Goal: Task Accomplishment & Management: Use online tool/utility

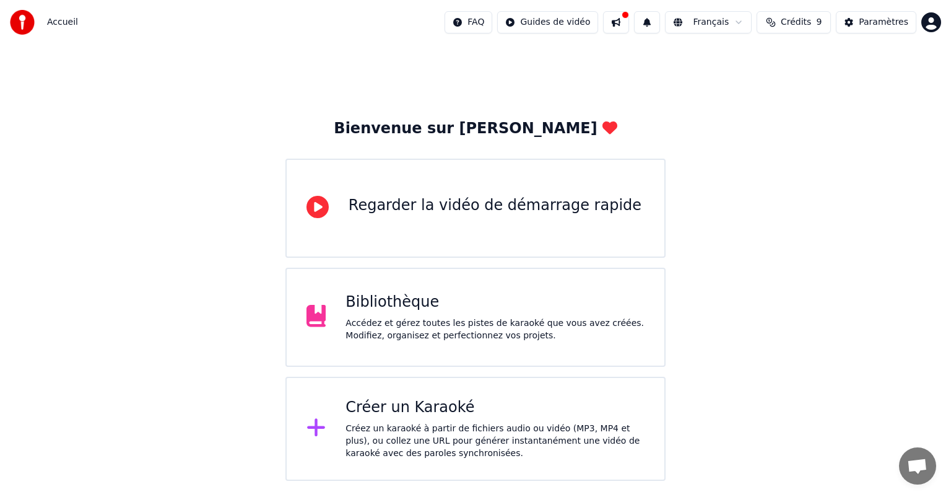
click at [490, 306] on div "Bibliothèque" at bounding box center [495, 302] width 299 height 20
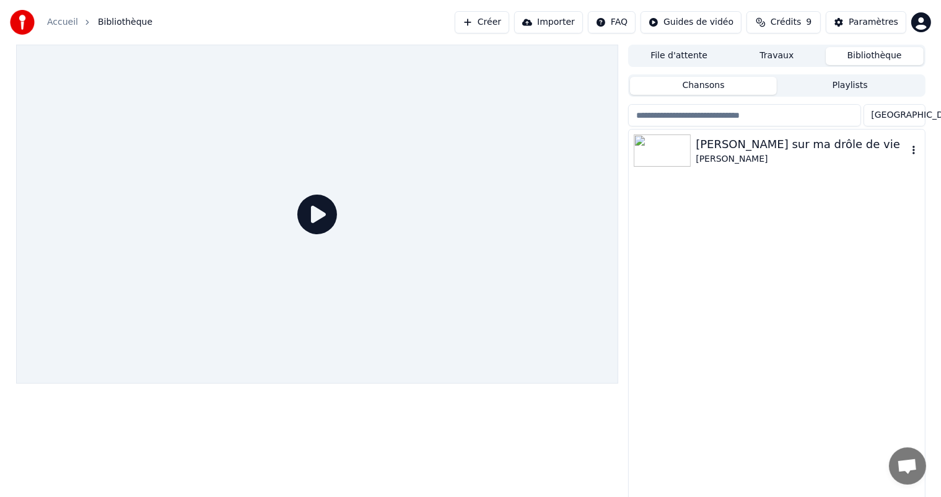
click at [751, 163] on div "[PERSON_NAME]" at bounding box center [801, 159] width 211 height 12
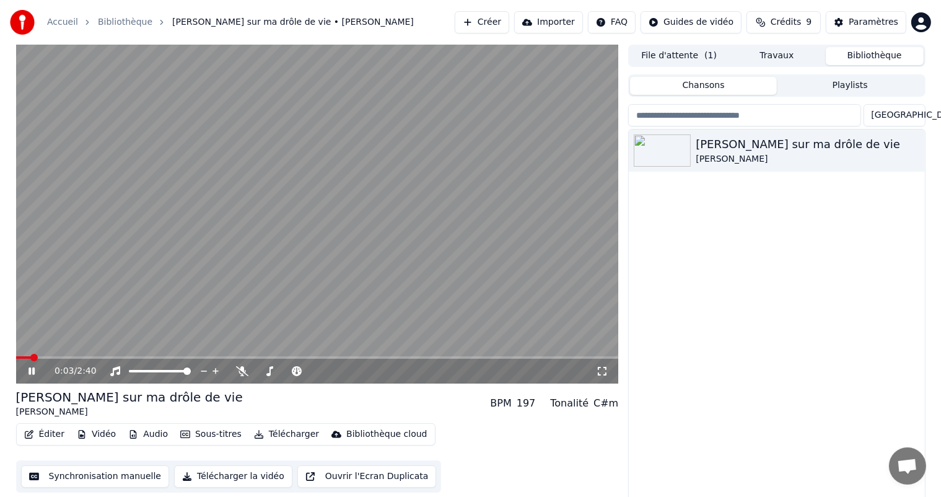
click at [35, 374] on icon at bounding box center [40, 371] width 29 height 10
click at [24, 357] on span at bounding box center [27, 357] width 7 height 7
click at [28, 372] on icon at bounding box center [31, 371] width 7 height 9
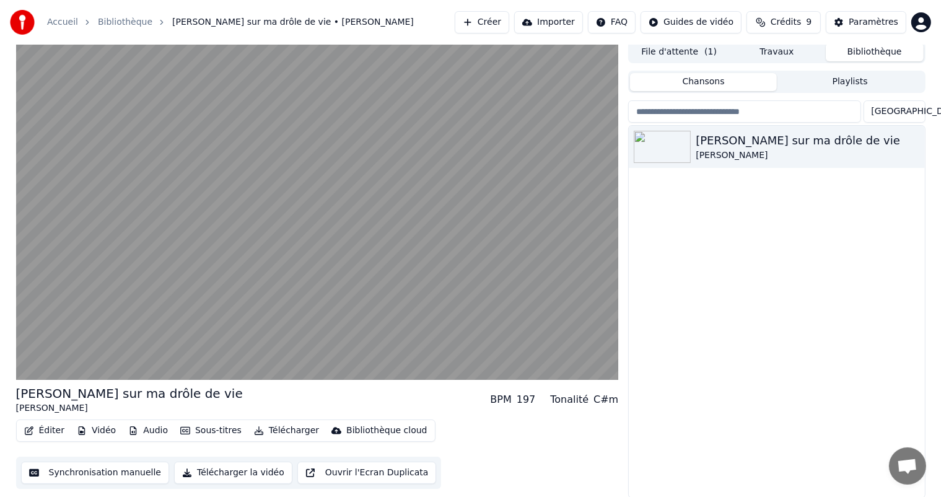
scroll to position [5, 0]
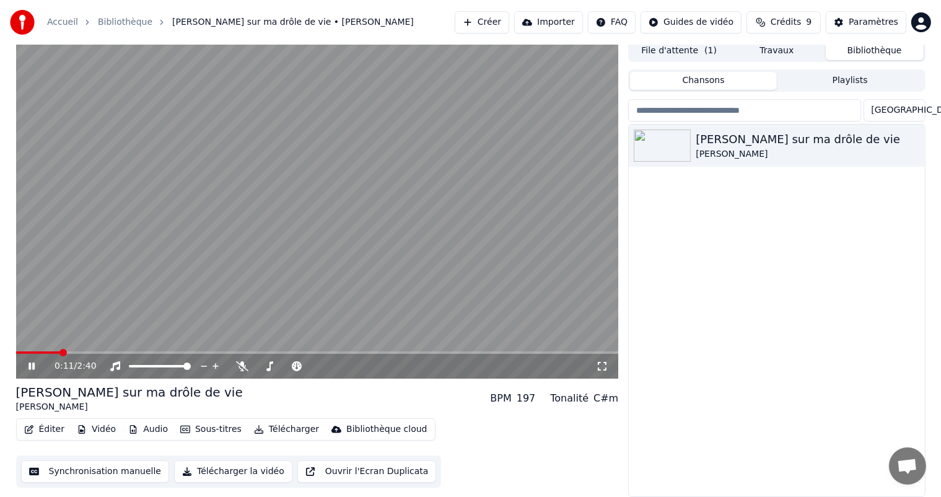
click at [34, 360] on div "0:11 / 2:40" at bounding box center [317, 366] width 593 height 12
click at [34, 367] on icon at bounding box center [31, 365] width 6 height 7
click at [82, 472] on button "Synchronisation manuelle" at bounding box center [95, 471] width 149 height 22
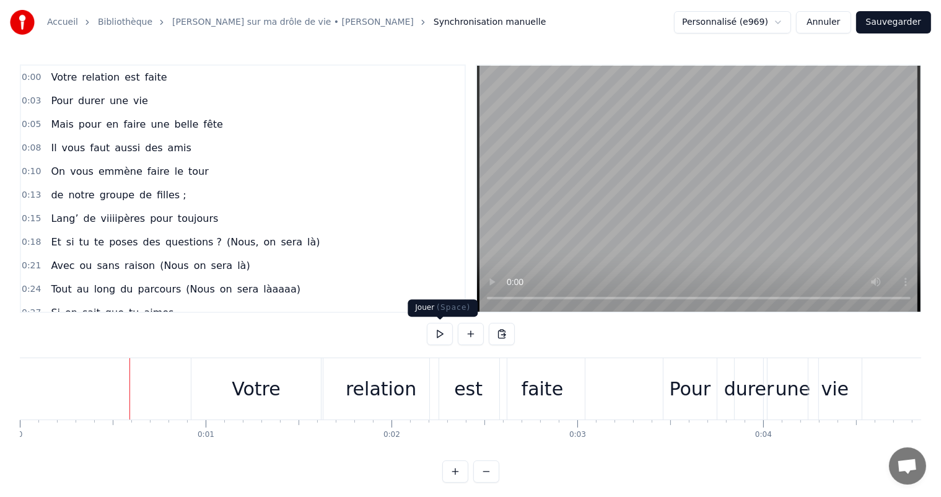
click at [439, 328] on button at bounding box center [440, 334] width 26 height 22
click at [539, 391] on div "faite" at bounding box center [543, 389] width 42 height 28
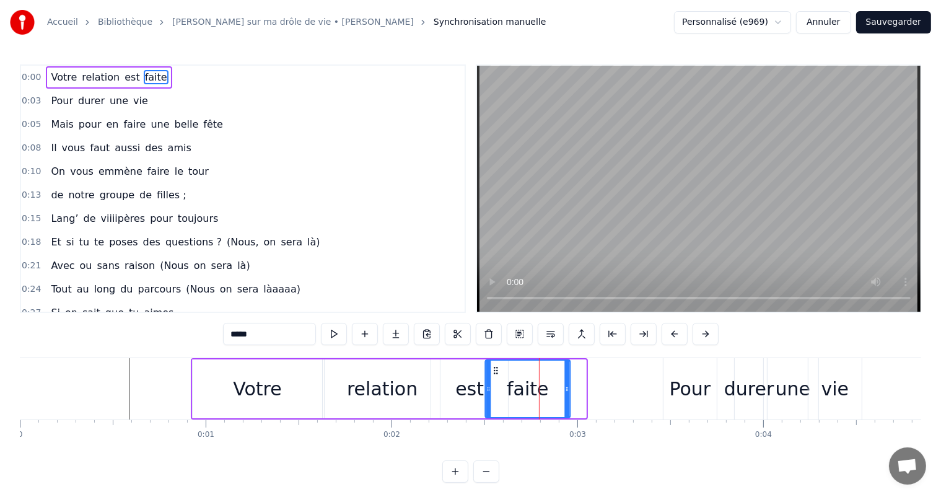
drag, startPoint x: 508, startPoint y: 367, endPoint x: 492, endPoint y: 367, distance: 15.5
click at [492, 367] on icon at bounding box center [496, 370] width 10 height 10
click at [406, 393] on div "relation" at bounding box center [382, 389] width 71 height 28
type input "********"
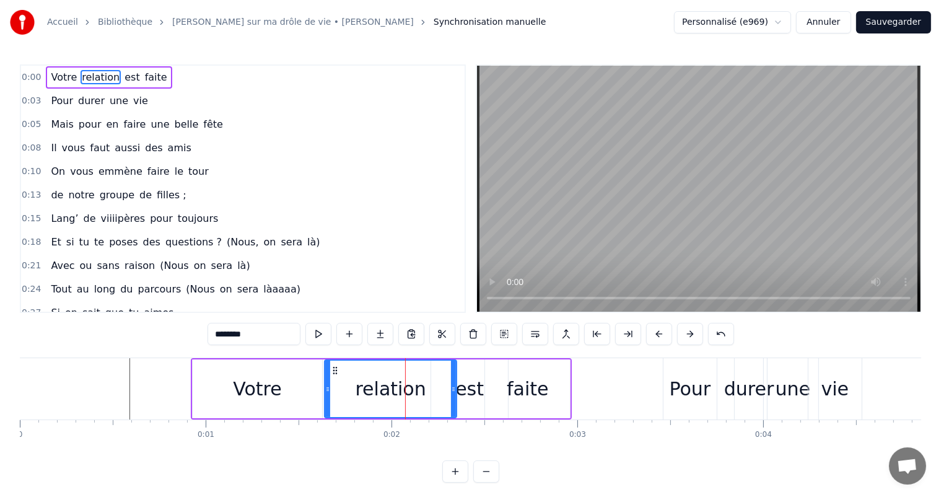
drag, startPoint x: 435, startPoint y: 389, endPoint x: 452, endPoint y: 395, distance: 17.6
click at [452, 395] on div at bounding box center [453, 388] width 5 height 56
drag, startPoint x: 328, startPoint y: 385, endPoint x: 310, endPoint y: 385, distance: 18.6
click at [310, 385] on icon at bounding box center [309, 389] width 5 height 10
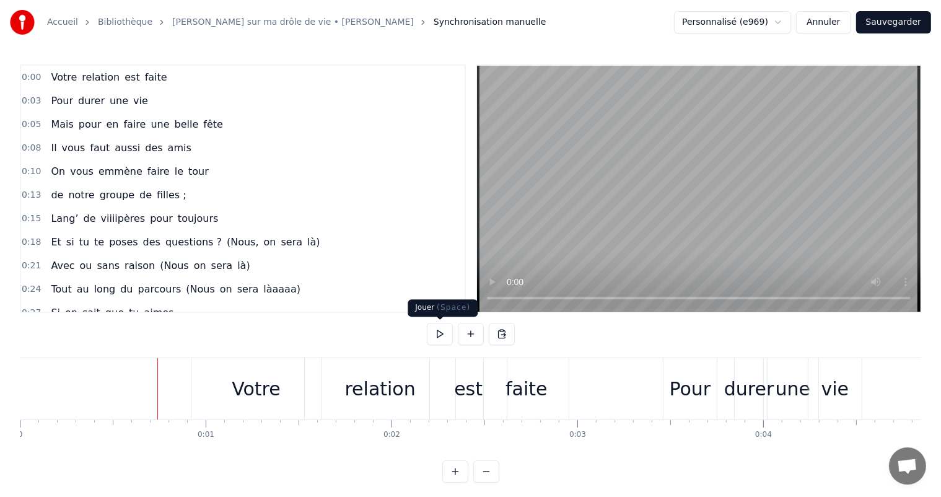
click at [447, 337] on button at bounding box center [440, 334] width 26 height 22
click at [483, 388] on div "est" at bounding box center [468, 388] width 77 height 61
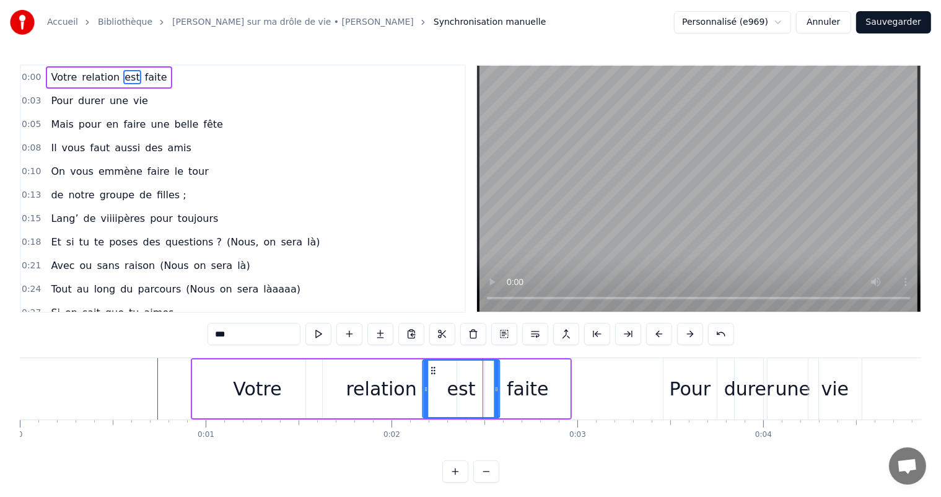
drag, startPoint x: 442, startPoint y: 366, endPoint x: 434, endPoint y: 364, distance: 8.9
click at [434, 365] on icon at bounding box center [434, 370] width 10 height 10
click at [522, 388] on div "faite" at bounding box center [528, 389] width 42 height 28
type input "*****"
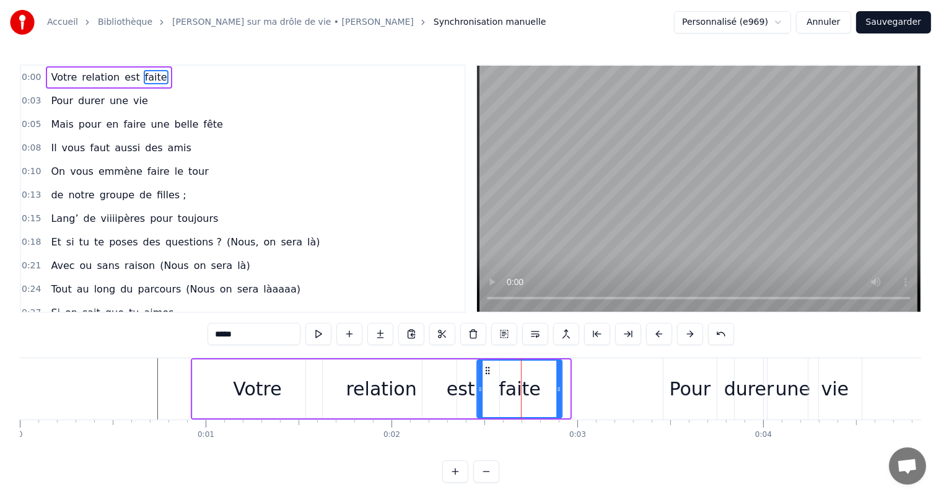
drag, startPoint x: 495, startPoint y: 365, endPoint x: 486, endPoint y: 365, distance: 8.7
click at [486, 365] on icon at bounding box center [488, 370] width 10 height 10
drag, startPoint x: 556, startPoint y: 391, endPoint x: 535, endPoint y: 390, distance: 20.5
click at [536, 390] on icon at bounding box center [538, 389] width 5 height 10
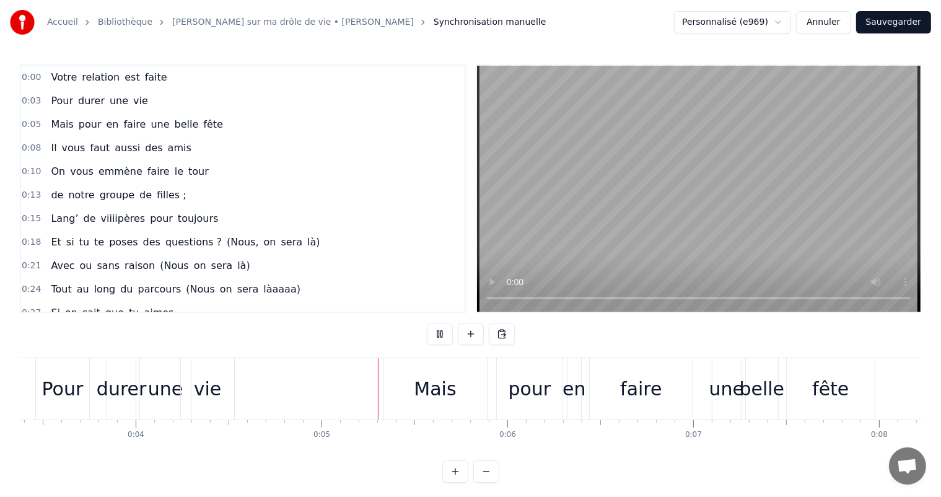
scroll to position [0, 823]
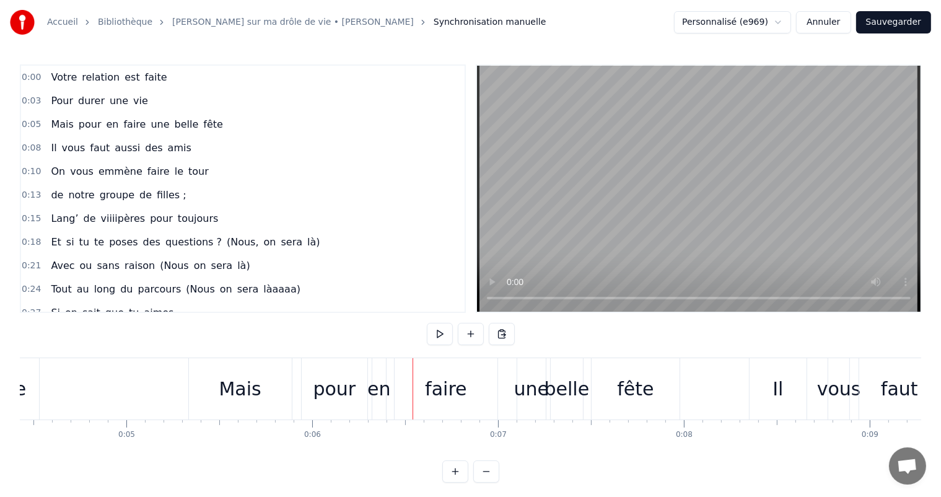
click at [264, 393] on div "Mais" at bounding box center [240, 388] width 103 height 61
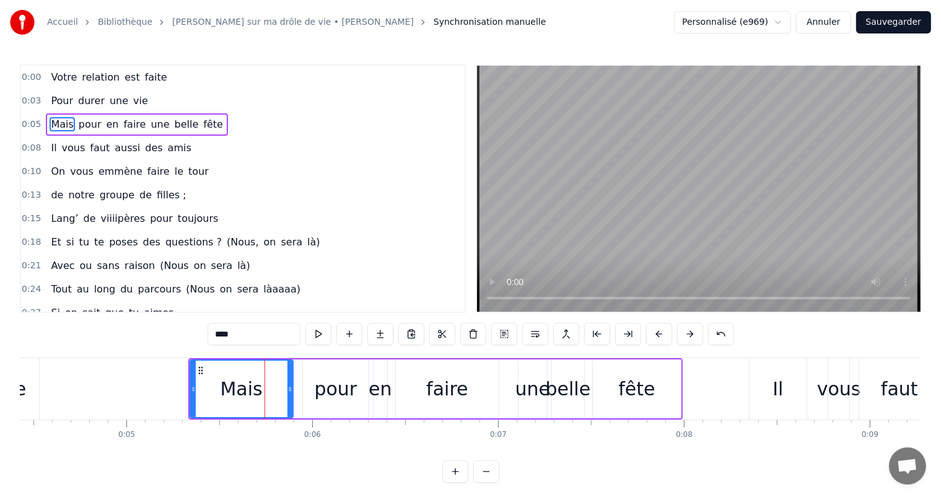
drag, startPoint x: 287, startPoint y: 388, endPoint x: 299, endPoint y: 389, distance: 11.8
click at [290, 389] on icon at bounding box center [289, 389] width 5 height 10
click at [318, 389] on div "pour" at bounding box center [336, 389] width 43 height 28
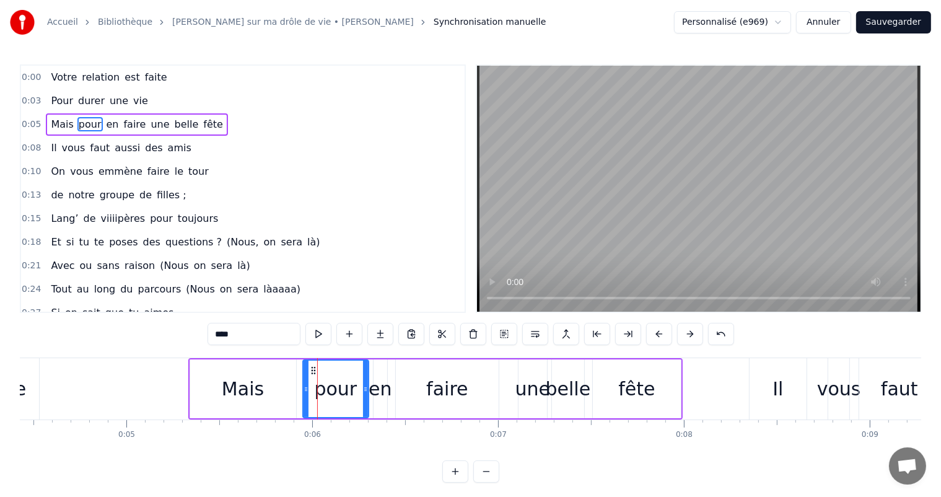
click at [318, 389] on div "pour" at bounding box center [336, 389] width 43 height 28
click at [279, 389] on div "Mais" at bounding box center [243, 388] width 106 height 59
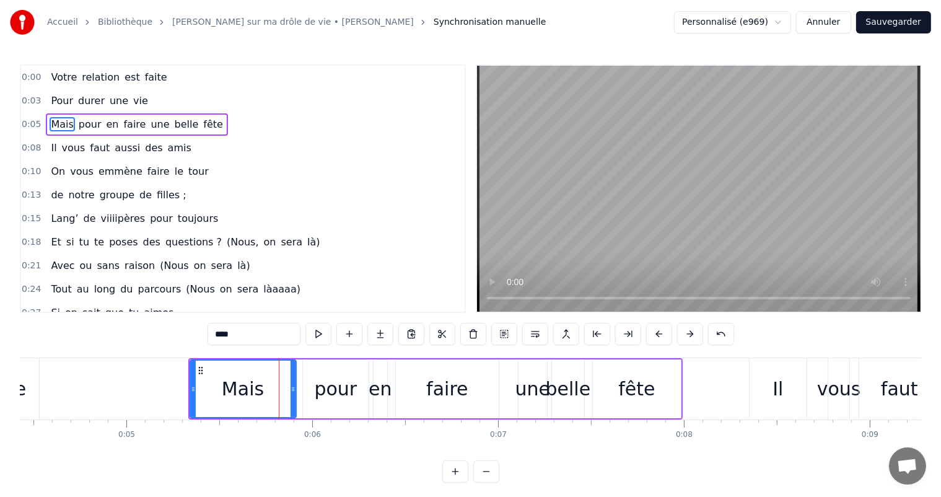
click at [333, 387] on div "pour" at bounding box center [336, 389] width 43 height 28
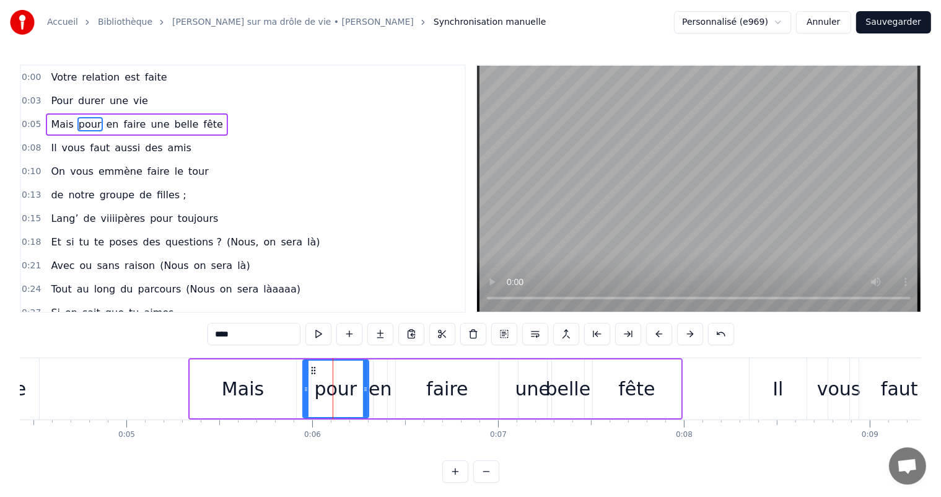
click at [385, 388] on div "en" at bounding box center [380, 389] width 23 height 28
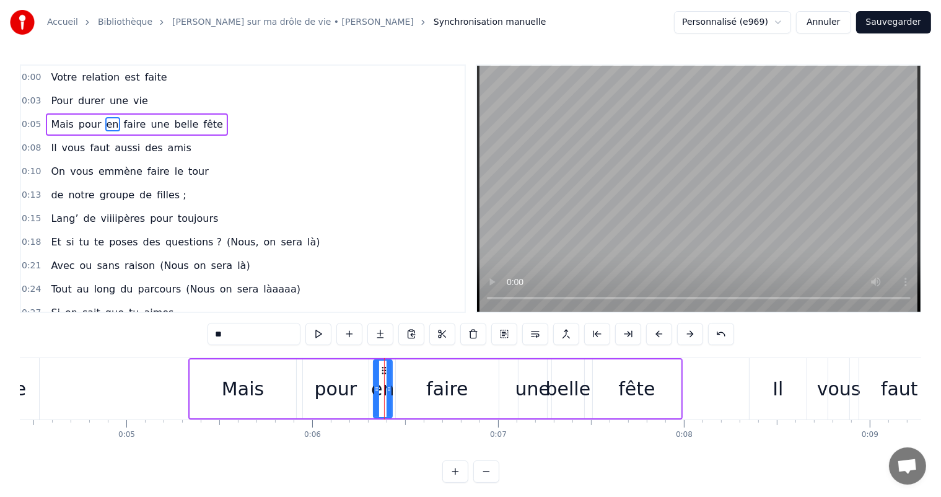
click at [389, 391] on icon at bounding box center [389, 389] width 5 height 10
drag, startPoint x: 383, startPoint y: 369, endPoint x: 401, endPoint y: 374, distance: 18.0
click at [401, 374] on icon at bounding box center [401, 370] width 10 height 10
click at [336, 394] on div "pour" at bounding box center [336, 389] width 43 height 28
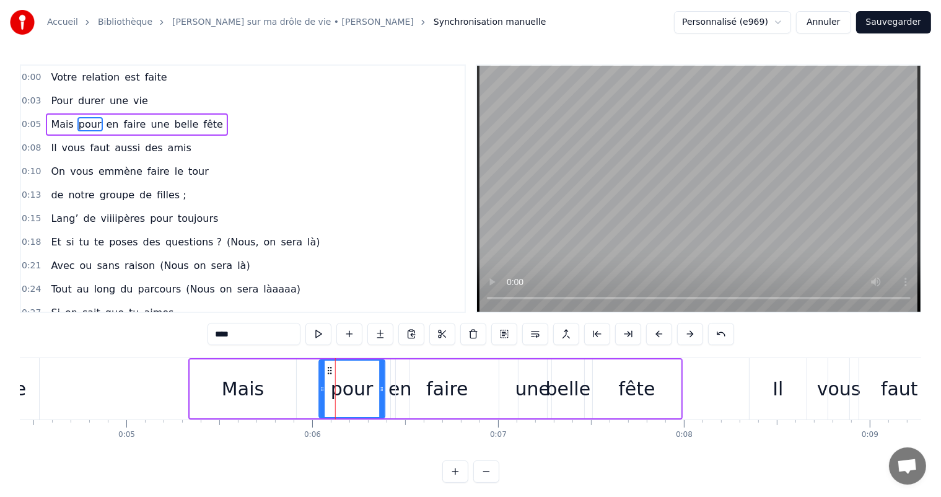
drag, startPoint x: 313, startPoint y: 370, endPoint x: 331, endPoint y: 375, distance: 18.5
click at [331, 375] on div "pour" at bounding box center [352, 388] width 64 height 56
click at [270, 399] on div "Mais" at bounding box center [243, 388] width 106 height 59
type input "****"
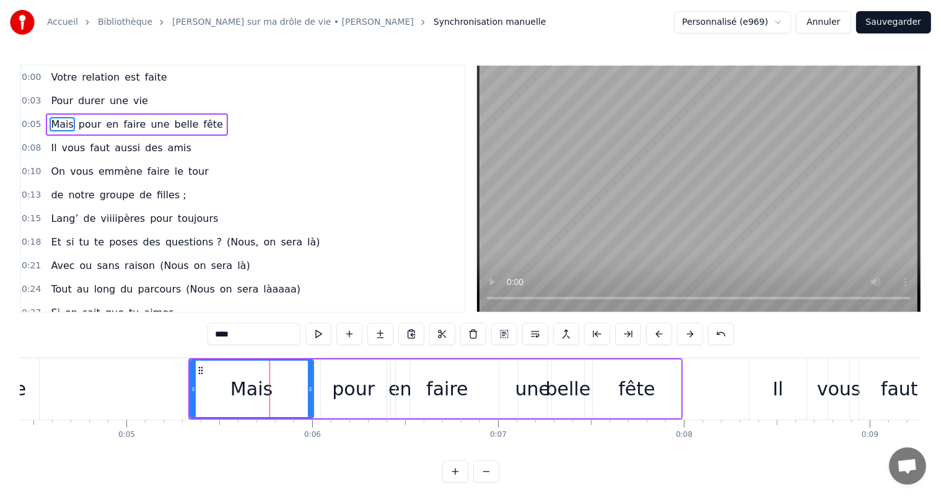
drag, startPoint x: 292, startPoint y: 387, endPoint x: 309, endPoint y: 387, distance: 17.3
click at [309, 387] on icon at bounding box center [310, 389] width 5 height 10
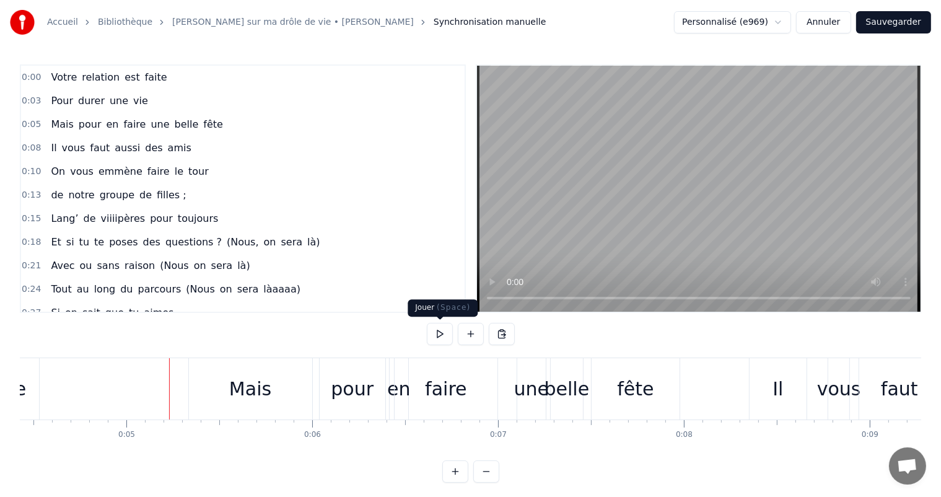
click at [434, 335] on button at bounding box center [440, 334] width 26 height 22
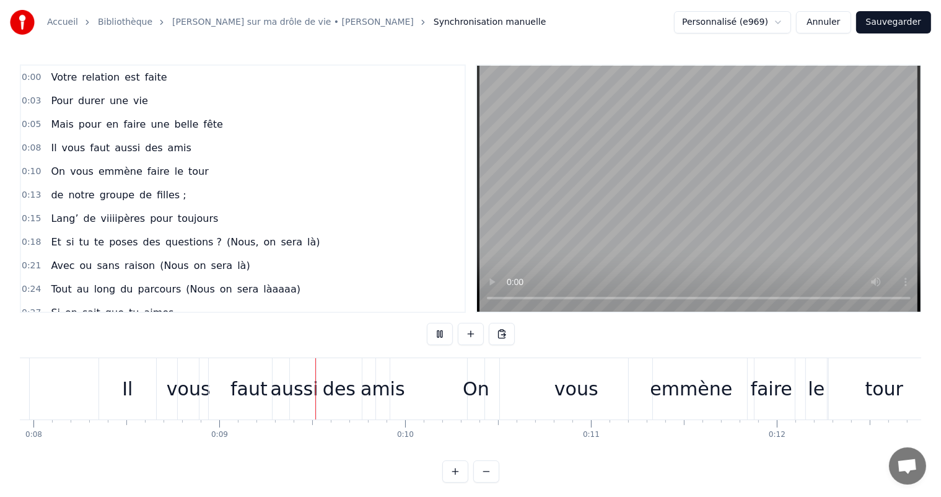
click at [434, 335] on button at bounding box center [440, 334] width 26 height 22
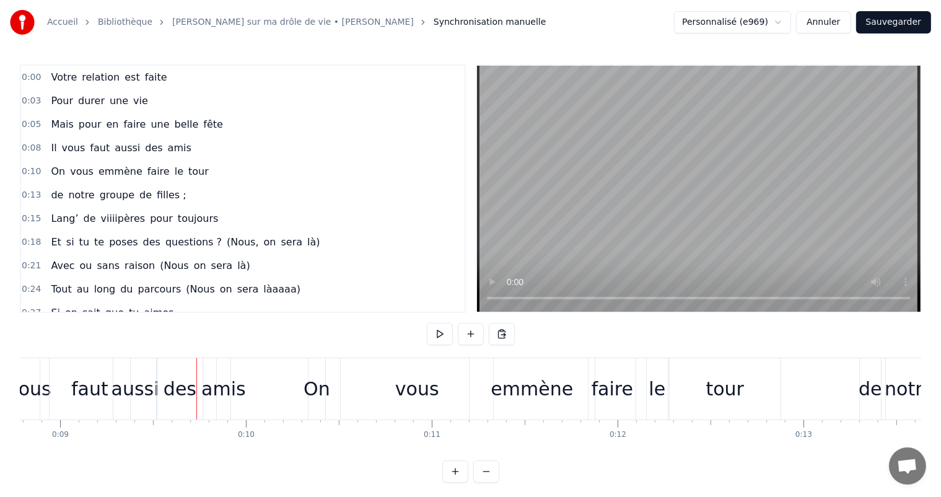
scroll to position [0, 1456]
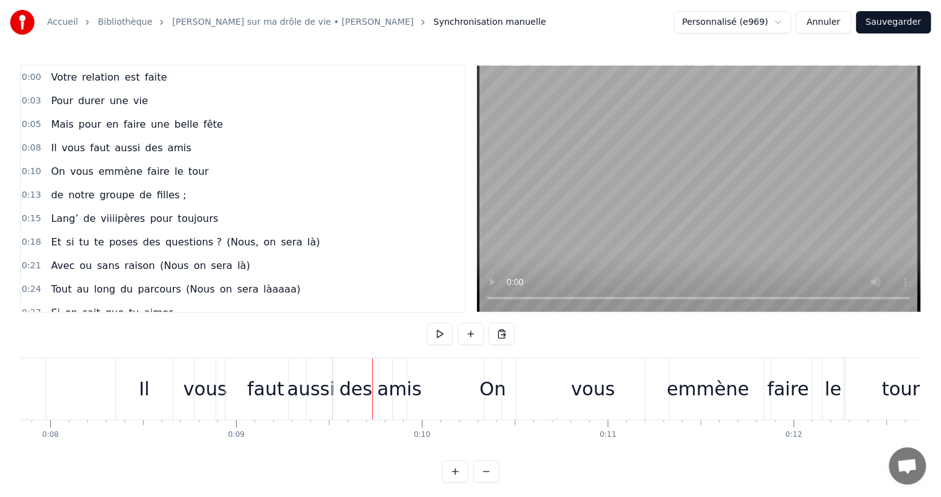
click at [188, 389] on div "vous" at bounding box center [205, 389] width 44 height 28
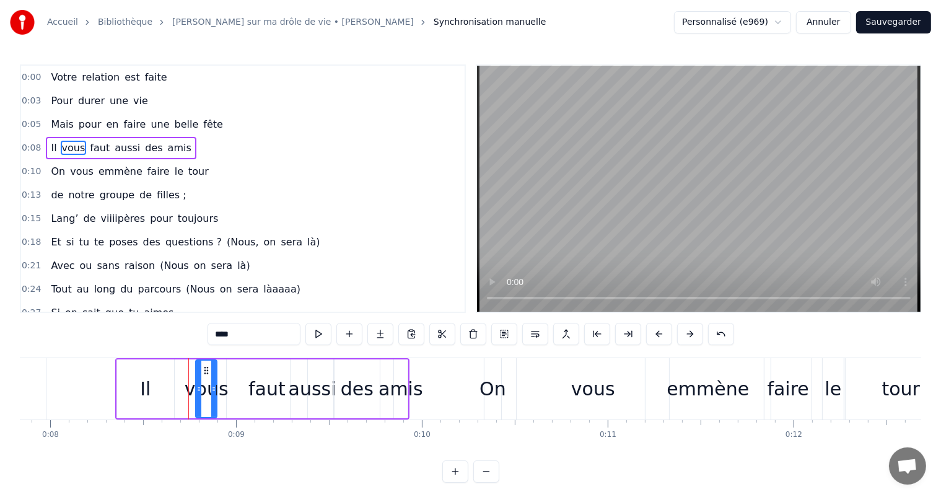
click at [165, 391] on div "Il" at bounding box center [145, 388] width 57 height 59
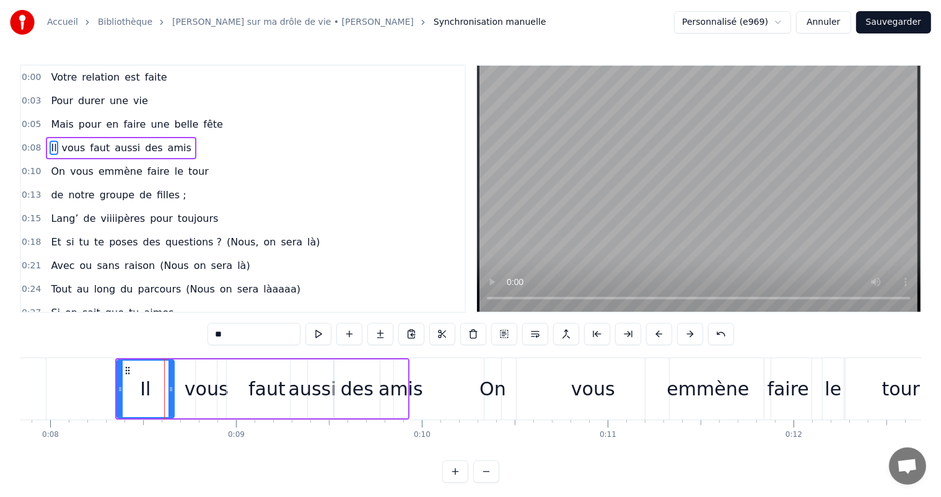
click at [193, 384] on div "vous" at bounding box center [207, 389] width 44 height 28
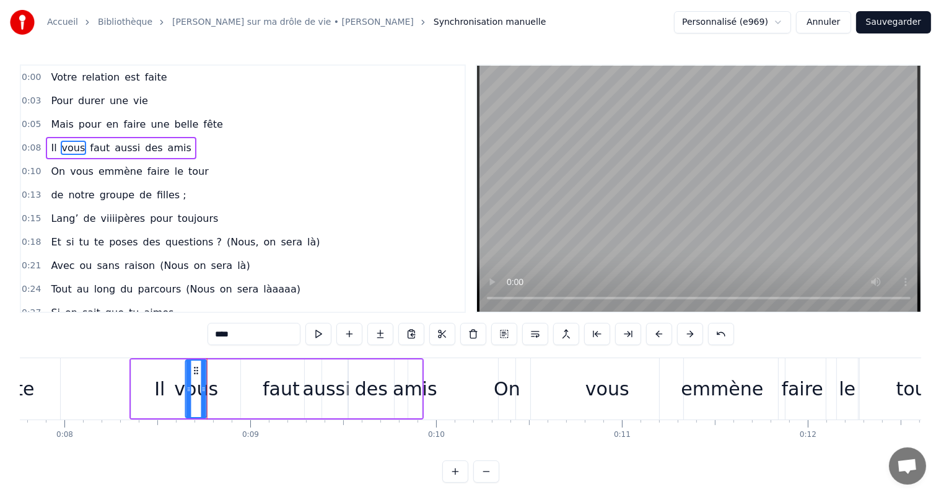
scroll to position [0, 1432]
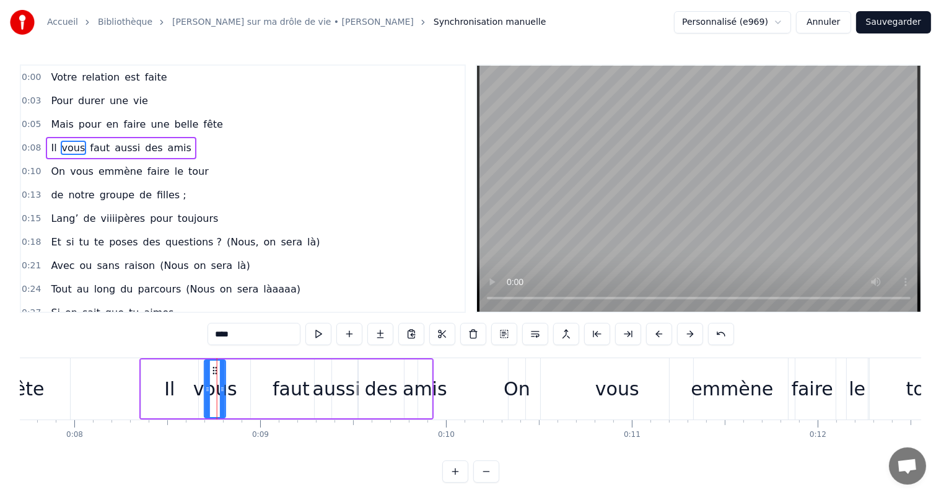
drag, startPoint x: 206, startPoint y: 371, endPoint x: 214, endPoint y: 384, distance: 15.3
click at [214, 384] on div "vous" at bounding box center [215, 388] width 20 height 56
click at [294, 385] on div "faut" at bounding box center [291, 389] width 37 height 28
type input "****"
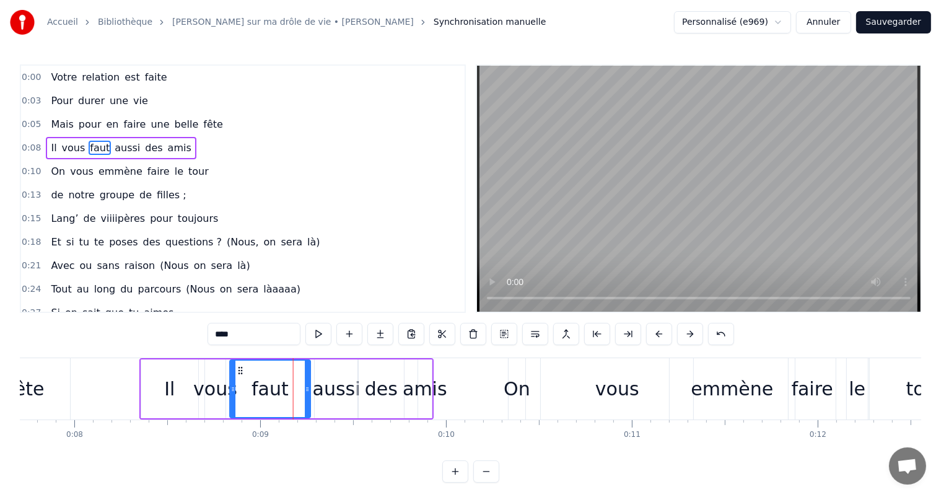
drag, startPoint x: 261, startPoint y: 369, endPoint x: 239, endPoint y: 368, distance: 22.3
click at [239, 368] on icon at bounding box center [240, 370] width 10 height 10
drag, startPoint x: 307, startPoint y: 385, endPoint x: 292, endPoint y: 385, distance: 14.9
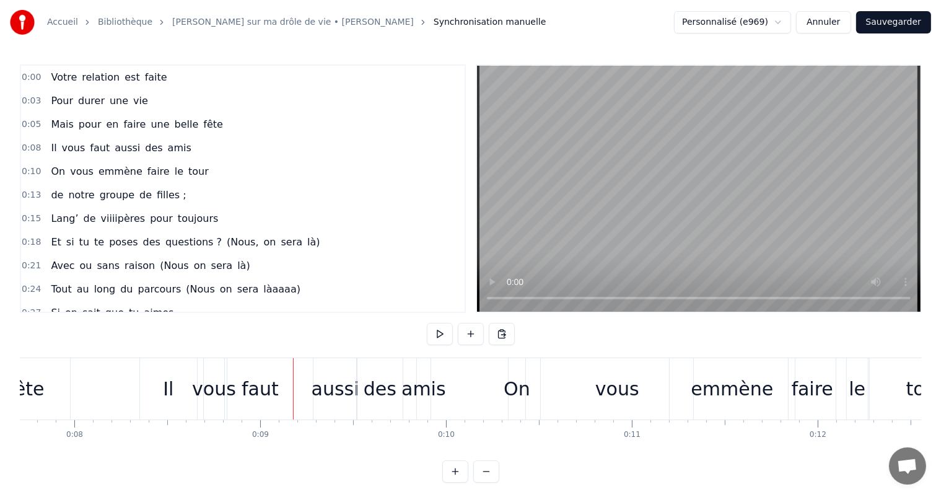
click at [315, 389] on div "aussi" at bounding box center [336, 389] width 48 height 28
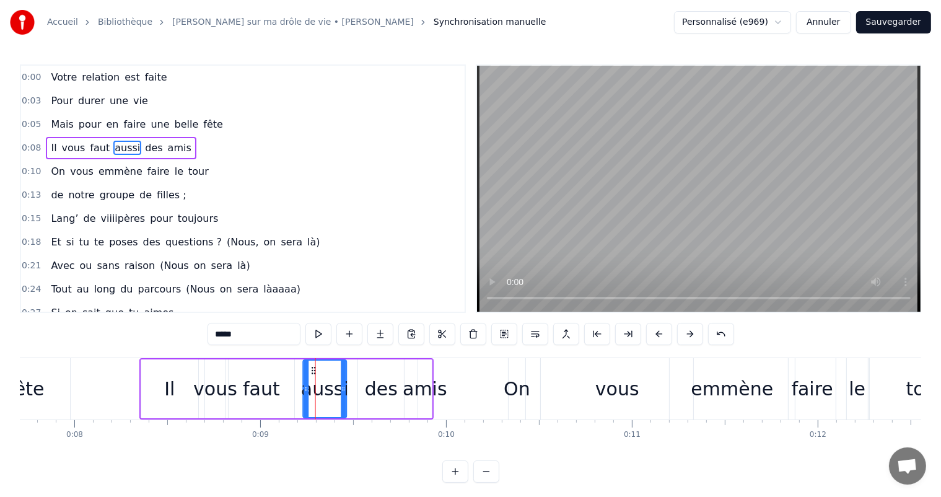
drag, startPoint x: 323, startPoint y: 373, endPoint x: 312, endPoint y: 373, distance: 11.1
click at [312, 373] on circle at bounding box center [312, 373] width 1 height 1
click at [360, 388] on div "des" at bounding box center [381, 388] width 46 height 59
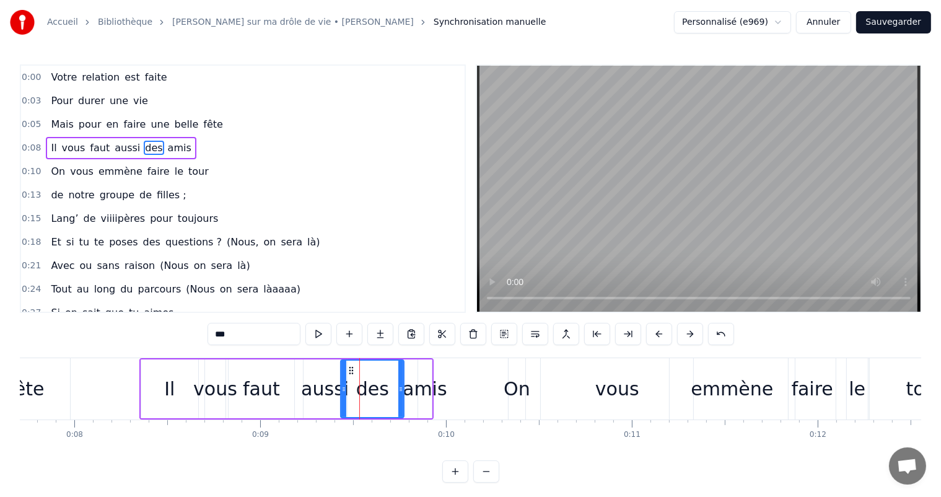
drag, startPoint x: 362, startPoint y: 388, endPoint x: 345, endPoint y: 387, distance: 17.4
click at [345, 387] on icon at bounding box center [343, 389] width 5 height 10
click at [434, 386] on div "amis" at bounding box center [425, 389] width 45 height 28
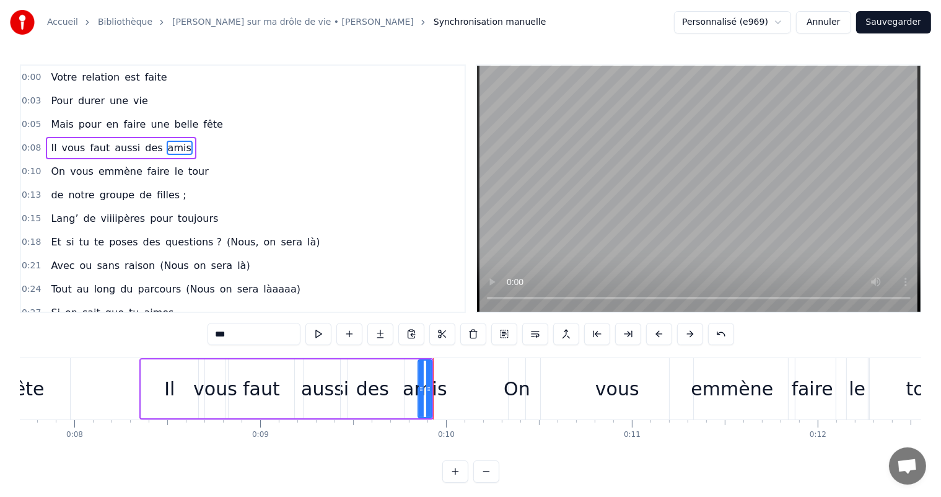
type input "****"
drag, startPoint x: 421, startPoint y: 389, endPoint x: 395, endPoint y: 388, distance: 26.6
click at [395, 388] on icon at bounding box center [395, 389] width 5 height 10
drag, startPoint x: 429, startPoint y: 386, endPoint x: 452, endPoint y: 389, distance: 23.1
click at [452, 389] on icon at bounding box center [450, 389] width 5 height 10
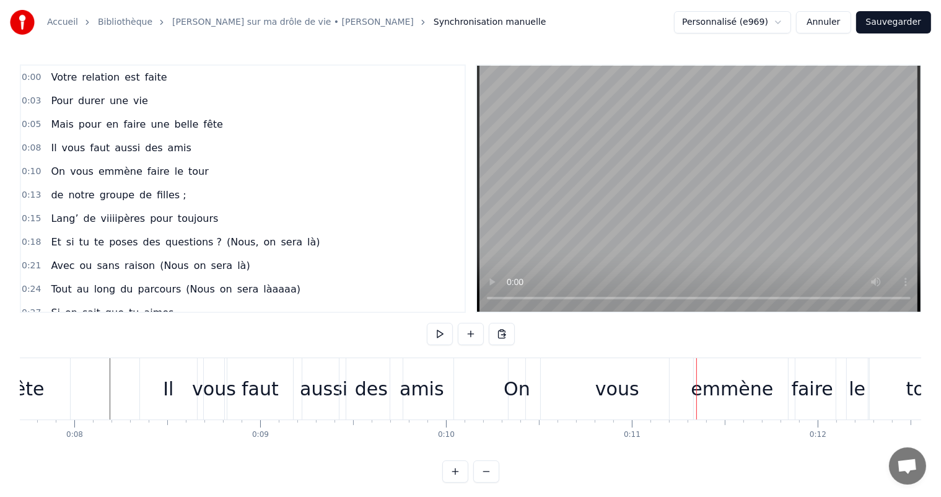
click at [529, 401] on div "On vous emmène faire le tour" at bounding box center [746, 388] width 476 height 61
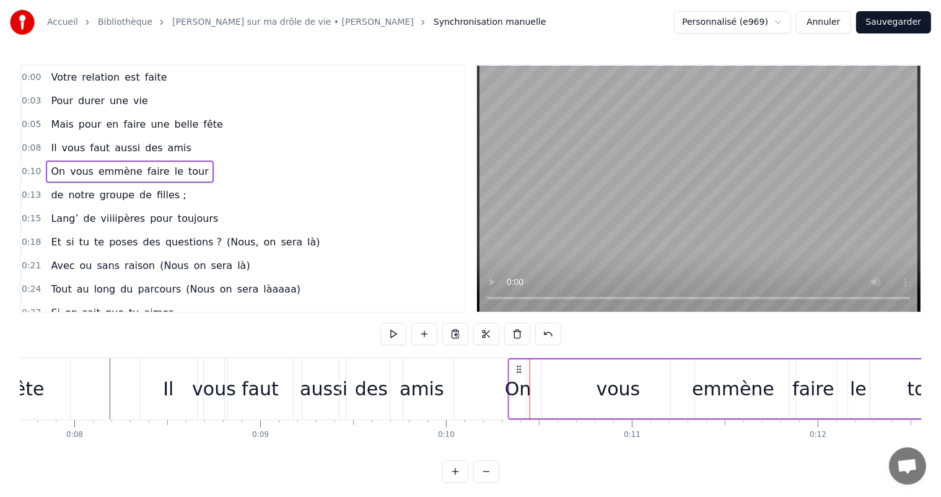
click at [515, 374] on div "On vous emmène faire le tour" at bounding box center [746, 388] width 476 height 61
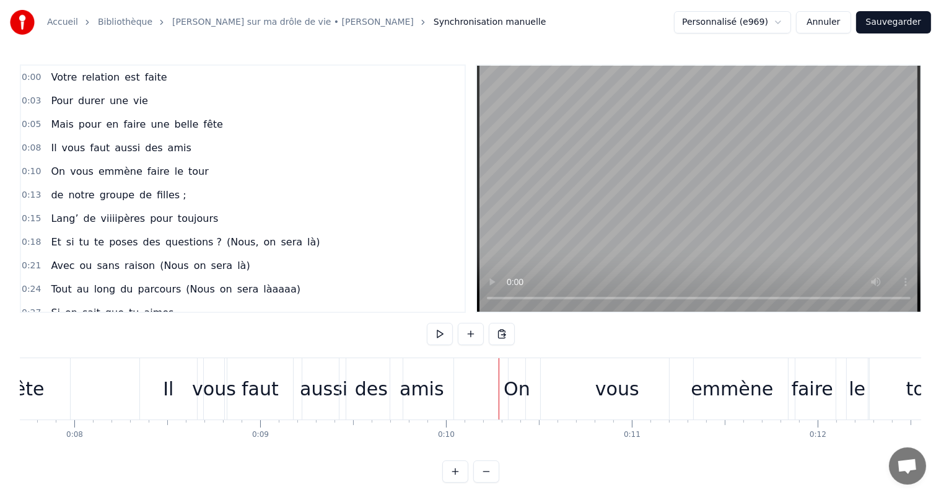
click at [520, 393] on div "On" at bounding box center [517, 389] width 27 height 28
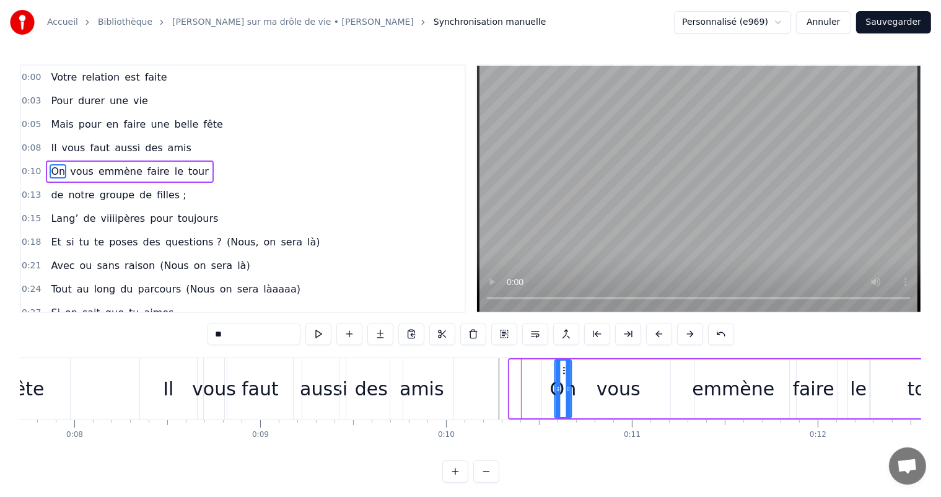
drag, startPoint x: 517, startPoint y: 367, endPoint x: 562, endPoint y: 387, distance: 49.4
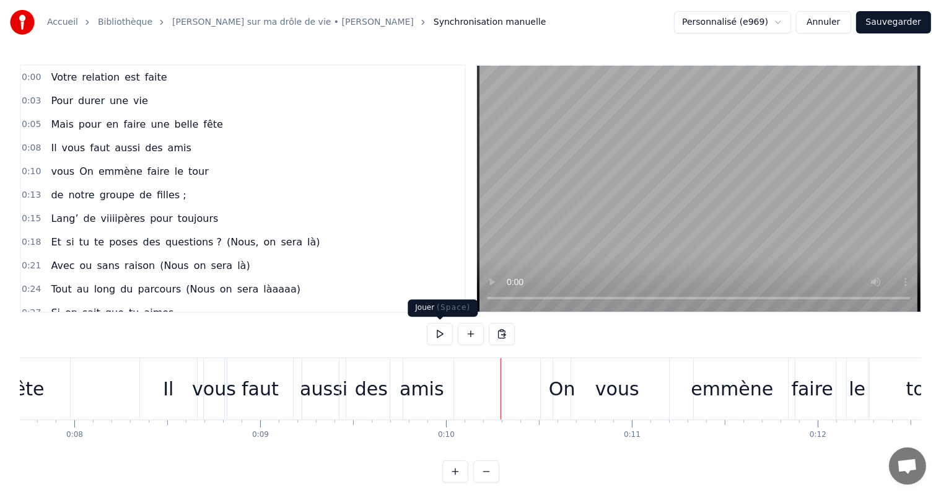
click at [446, 338] on button at bounding box center [440, 334] width 26 height 22
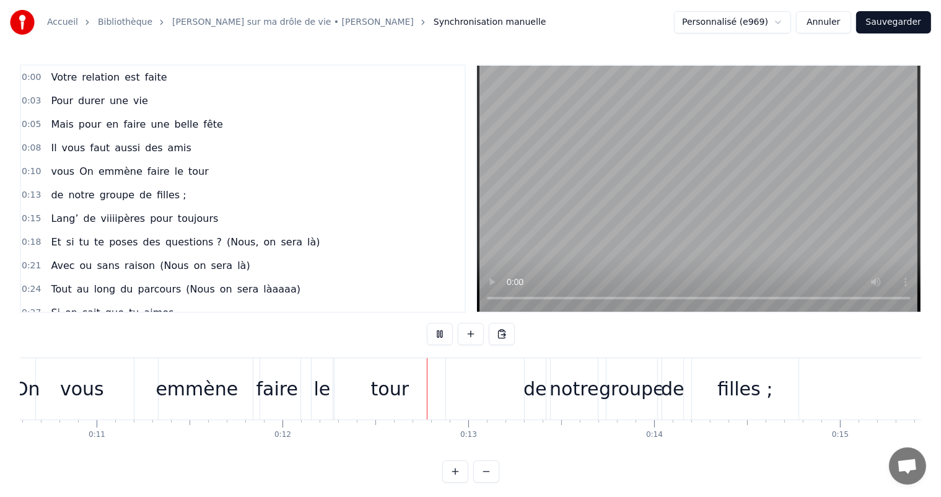
click at [446, 338] on button at bounding box center [440, 334] width 26 height 22
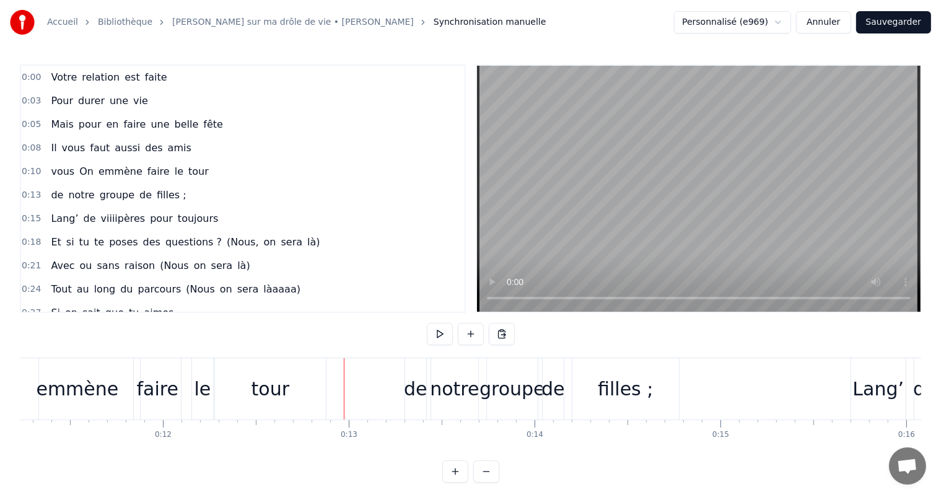
scroll to position [0, 2256]
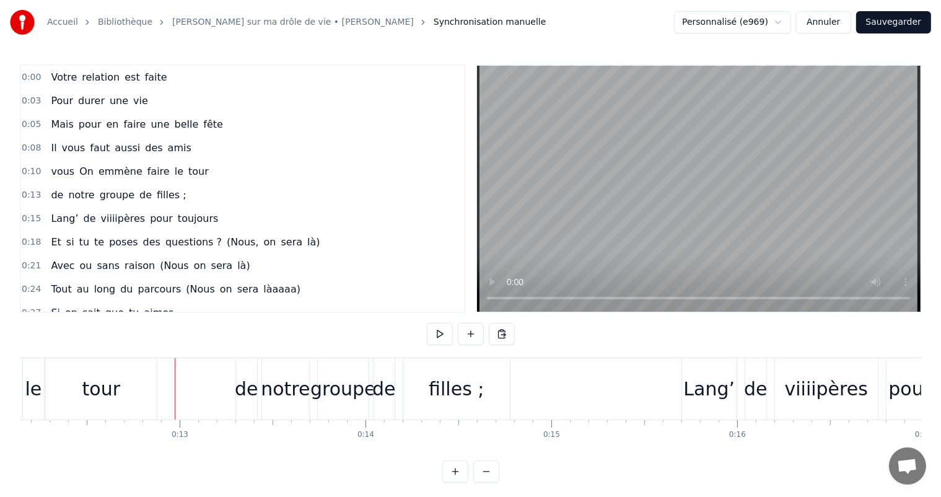
click at [446, 338] on button at bounding box center [440, 334] width 26 height 22
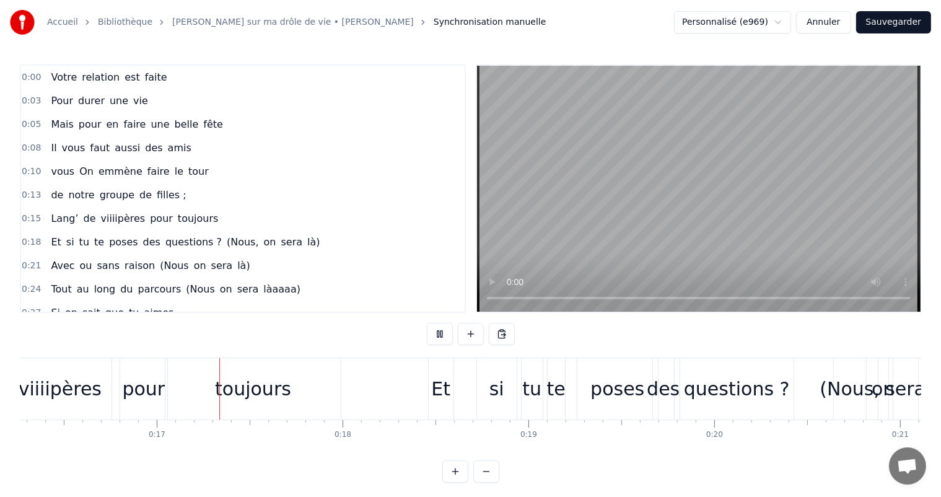
scroll to position [0, 3046]
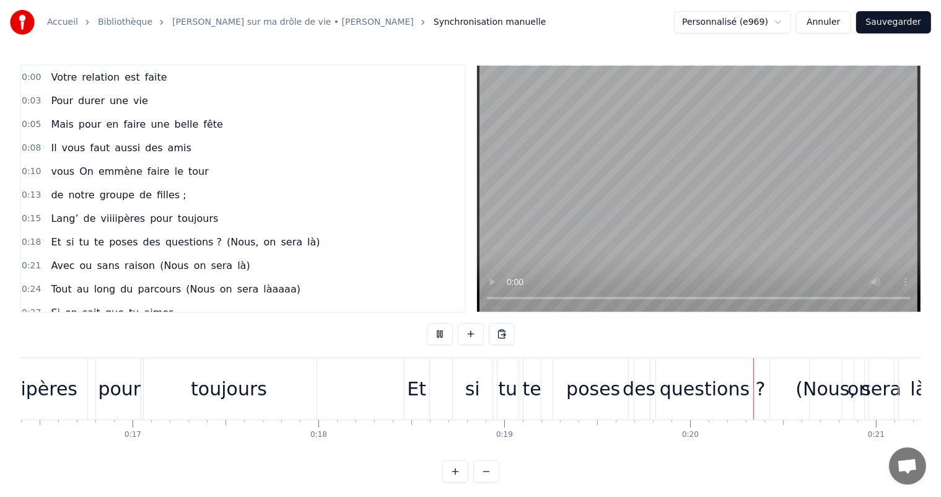
click at [446, 338] on button at bounding box center [440, 334] width 26 height 22
click at [681, 387] on div "questions ?" at bounding box center [713, 389] width 106 height 28
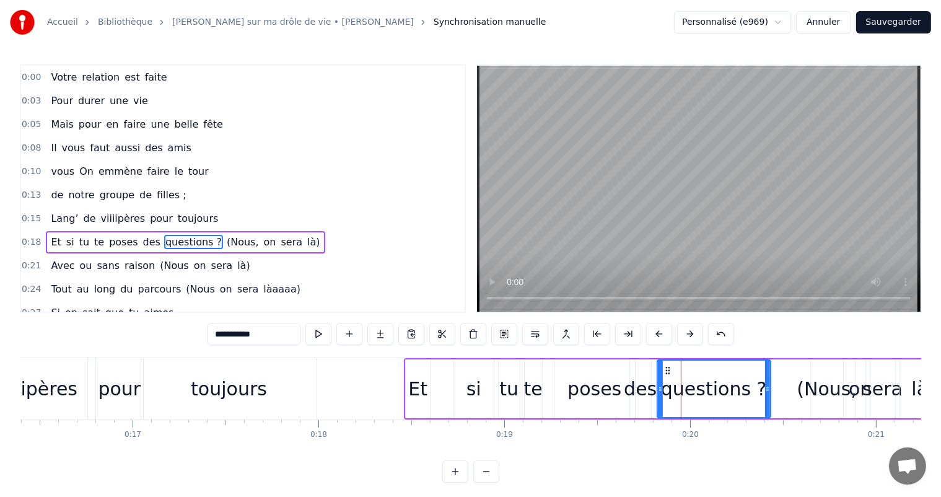
scroll to position [47, 0]
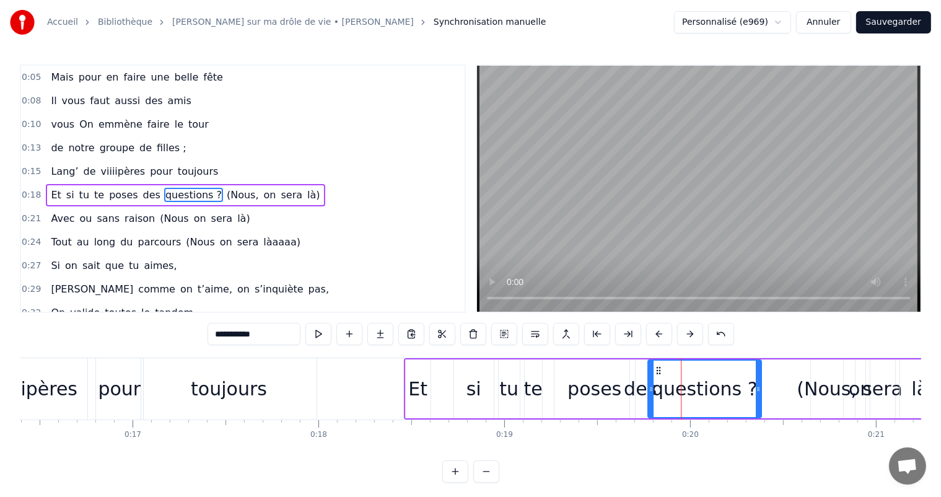
drag, startPoint x: 668, startPoint y: 370, endPoint x: 658, endPoint y: 369, distance: 9.4
click at [658, 369] on icon at bounding box center [658, 370] width 10 height 10
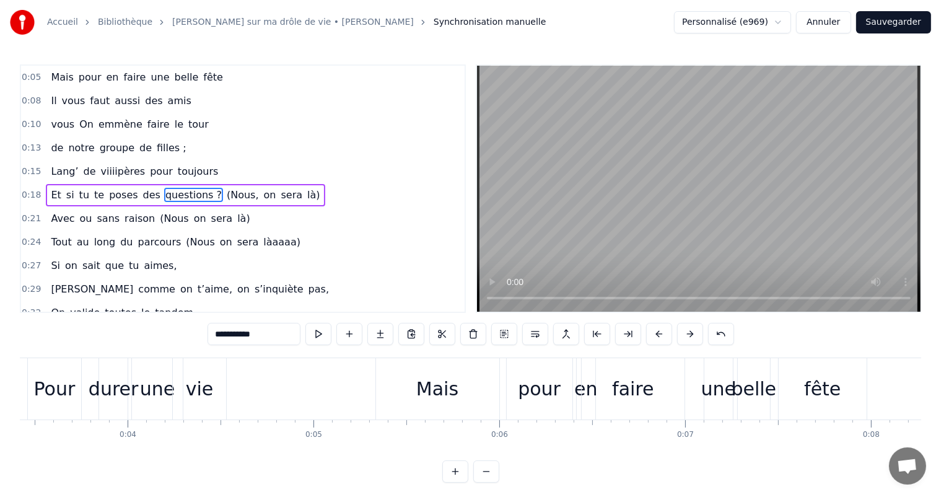
scroll to position [0, 0]
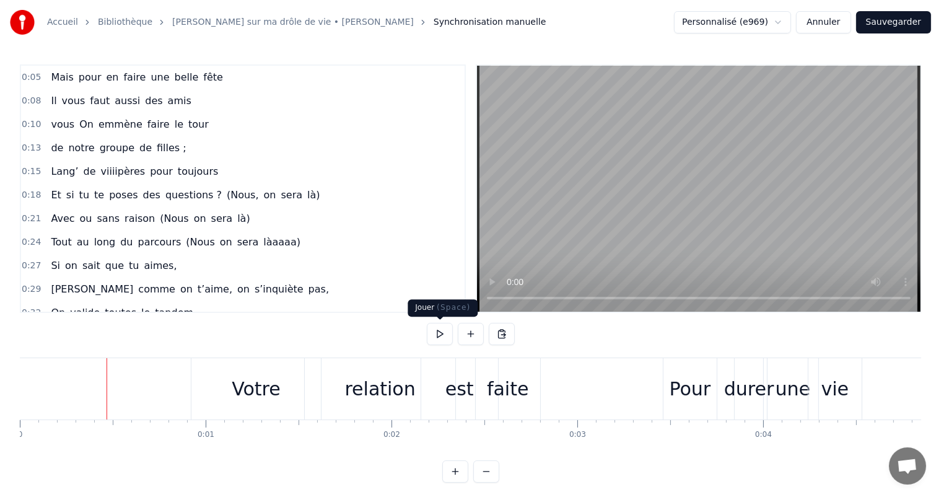
click at [448, 338] on button at bounding box center [440, 334] width 26 height 22
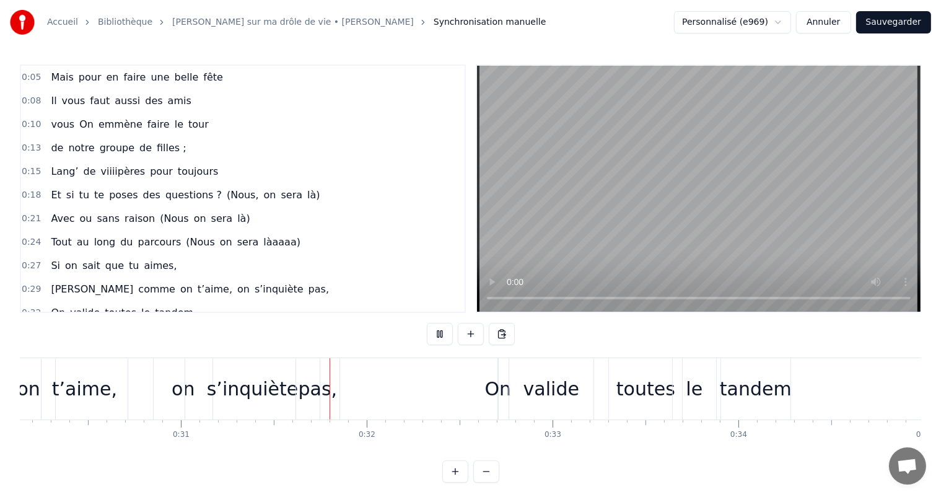
scroll to position [0, 5755]
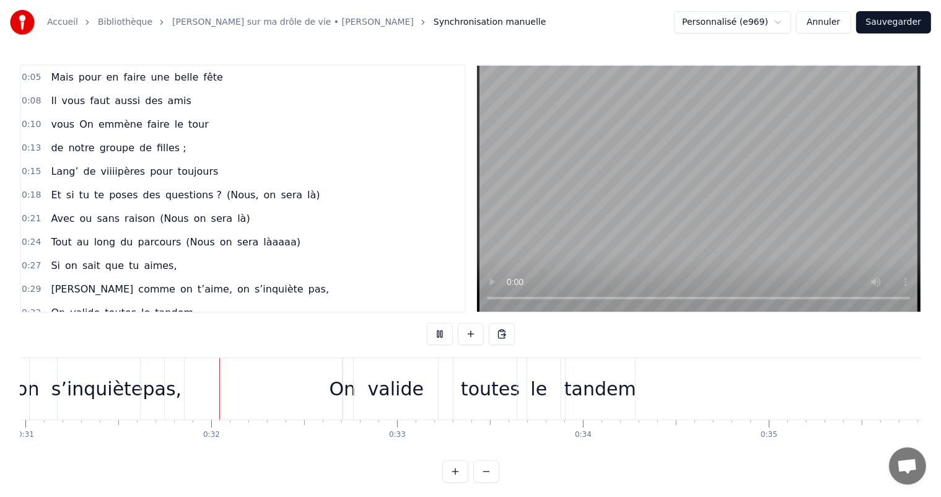
click at [885, 27] on button "Sauvegarder" at bounding box center [893, 22] width 75 height 22
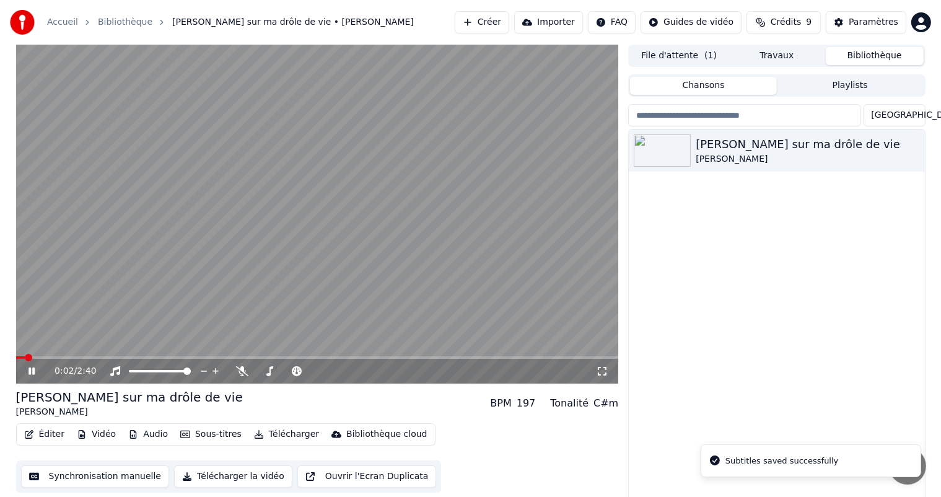
click at [194, 470] on button "Télécharger la vidéo" at bounding box center [233, 476] width 118 height 22
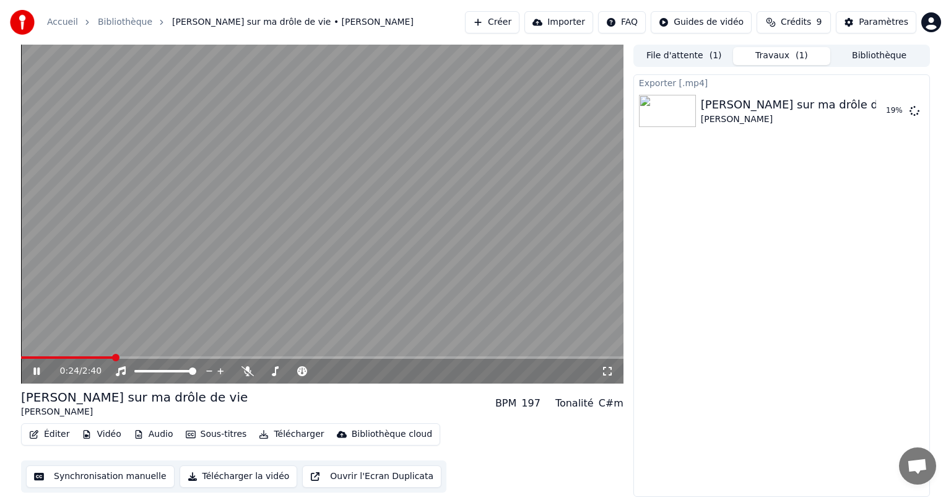
click at [111, 359] on div "0:24 / 2:40" at bounding box center [322, 371] width 603 height 25
click at [88, 359] on div "0:25 / 2:40" at bounding box center [322, 371] width 603 height 25
click at [28, 354] on span at bounding box center [31, 357] width 7 height 7
click at [34, 375] on icon at bounding box center [45, 371] width 29 height 10
click at [566, 452] on div "Éditer Vidéo Audio Sous-titres Télécharger Bibliothèque cloud Synchronisation m…" at bounding box center [322, 457] width 603 height 69
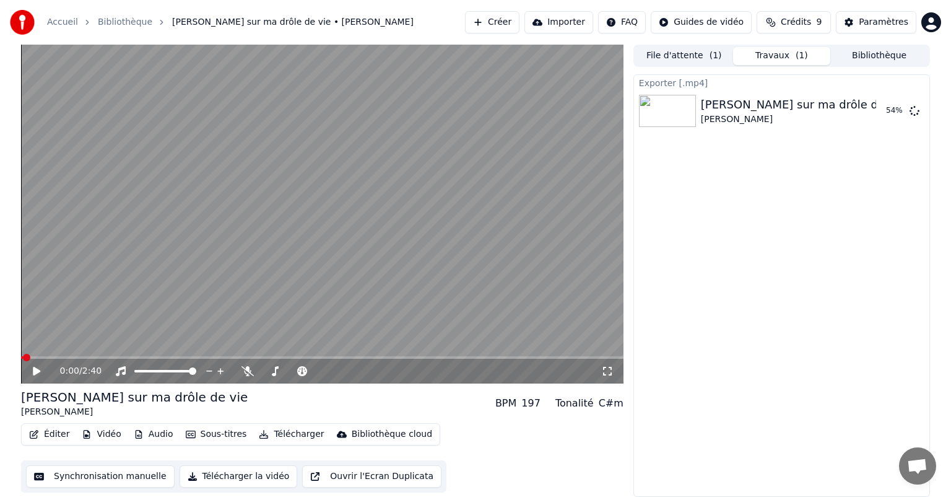
click at [100, 466] on button "Synchronisation manuelle" at bounding box center [100, 476] width 149 height 22
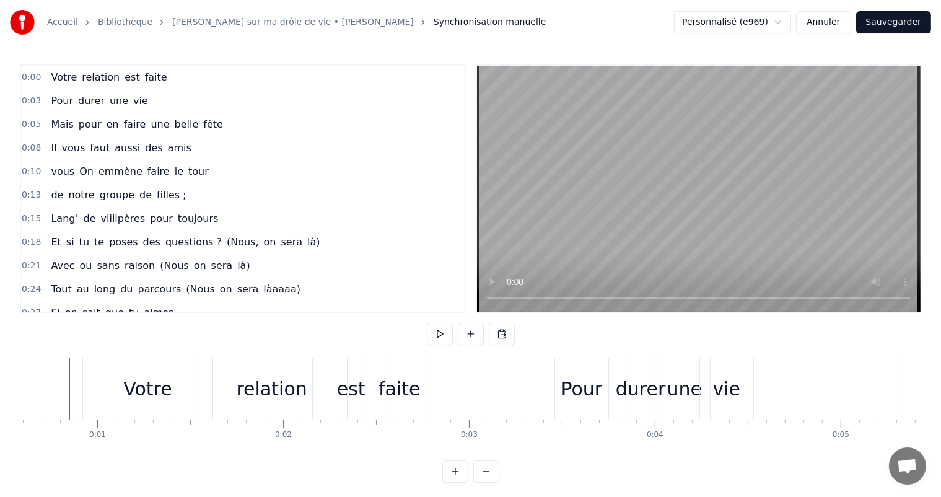
scroll to position [0, 95]
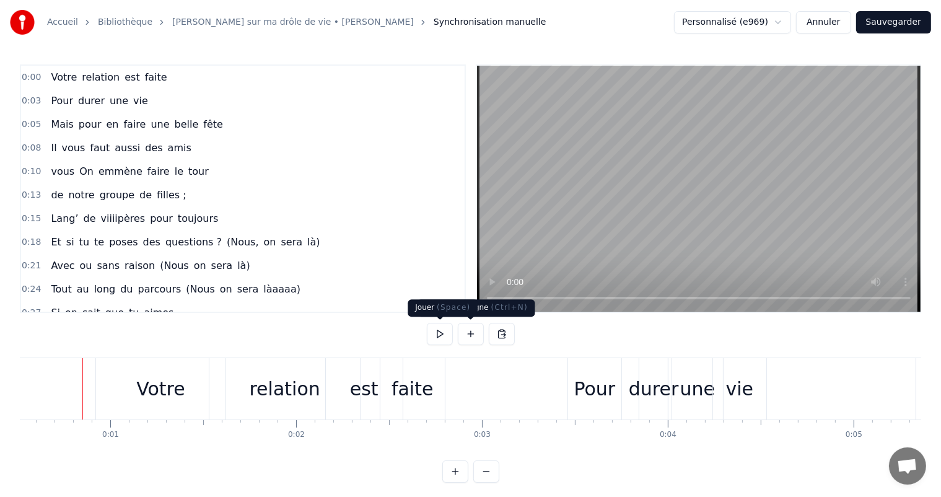
click at [450, 332] on button at bounding box center [440, 334] width 26 height 22
click at [164, 401] on div "Votre" at bounding box center [160, 389] width 48 height 28
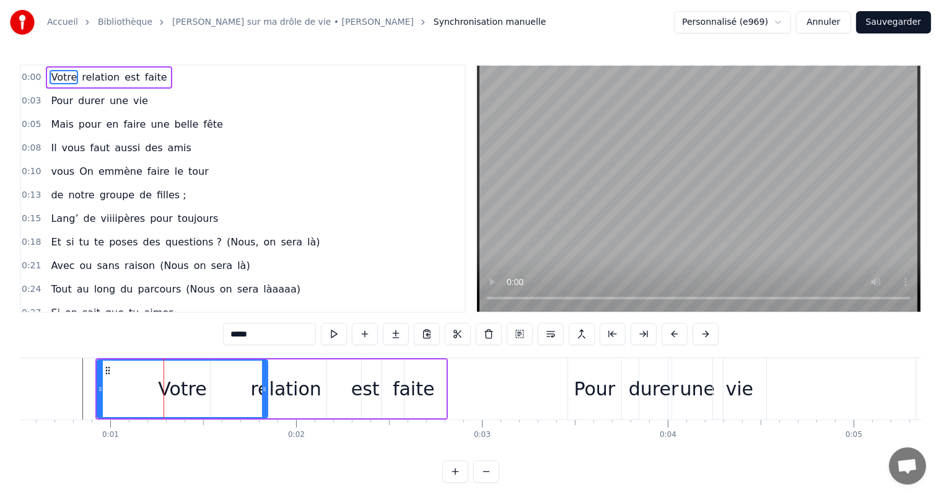
drag, startPoint x: 223, startPoint y: 387, endPoint x: 264, endPoint y: 400, distance: 42.9
click at [264, 400] on div at bounding box center [264, 388] width 5 height 56
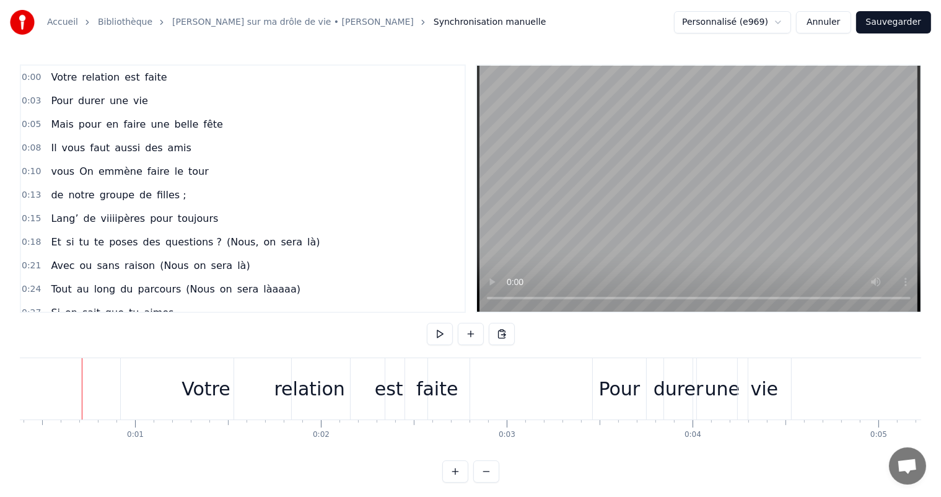
scroll to position [0, 70]
click at [375, 391] on div "est" at bounding box center [389, 388] width 77 height 61
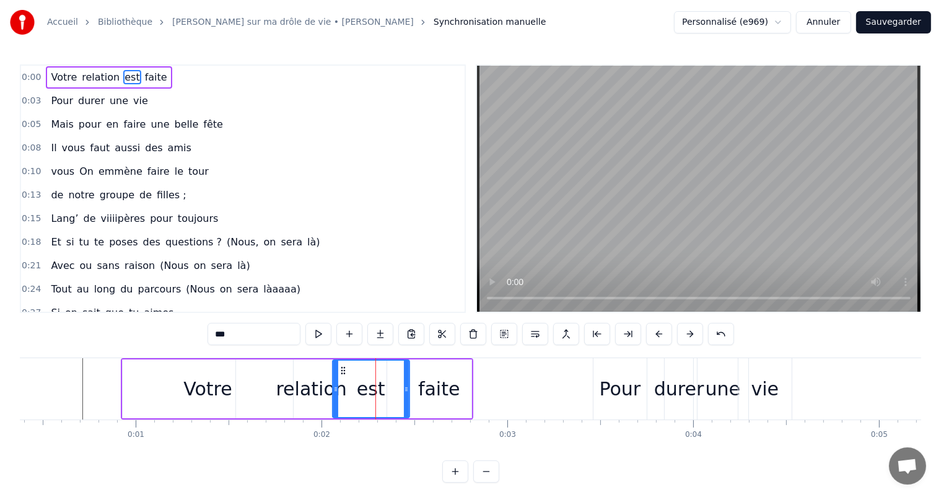
drag, startPoint x: 362, startPoint y: 365, endPoint x: 342, endPoint y: 366, distance: 19.9
click at [342, 366] on icon at bounding box center [343, 370] width 10 height 10
click at [447, 390] on div "faite" at bounding box center [439, 389] width 42 height 28
type input "*****"
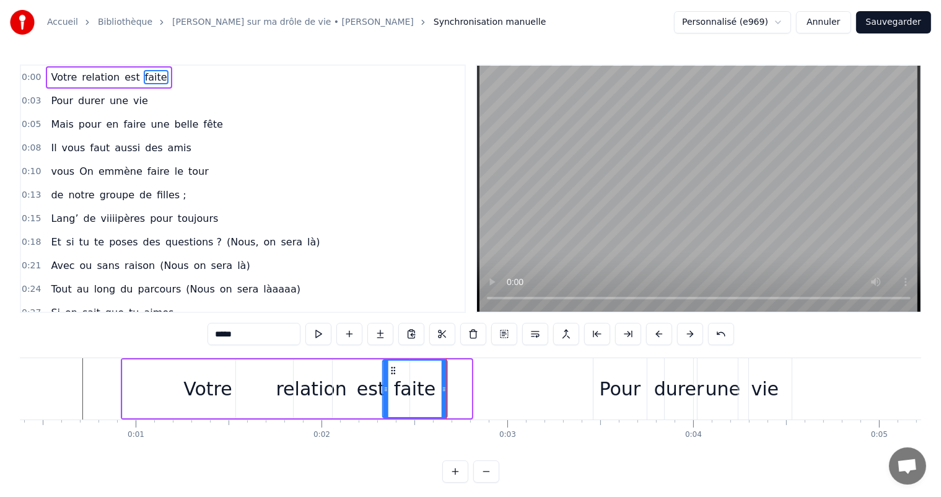
drag, startPoint x: 414, startPoint y: 367, endPoint x: 390, endPoint y: 364, distance: 24.3
click at [390, 364] on div "faite" at bounding box center [414, 388] width 63 height 56
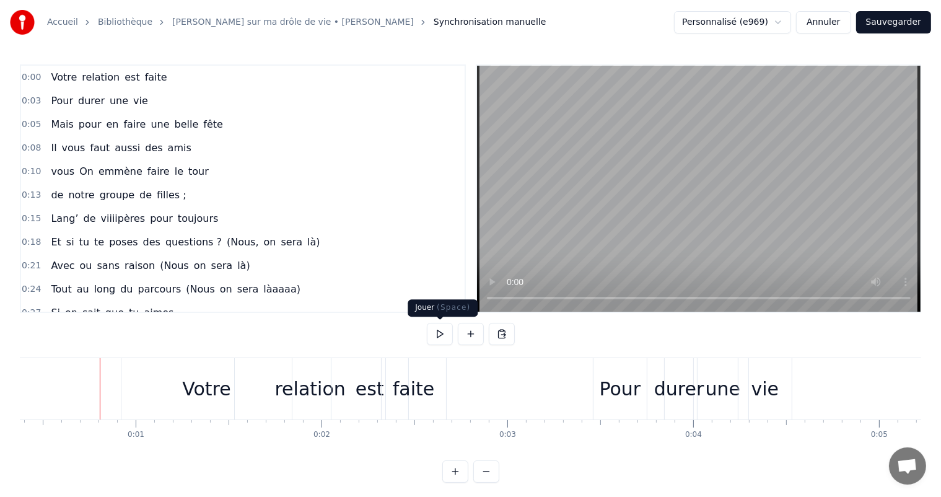
click at [443, 337] on button at bounding box center [440, 334] width 26 height 22
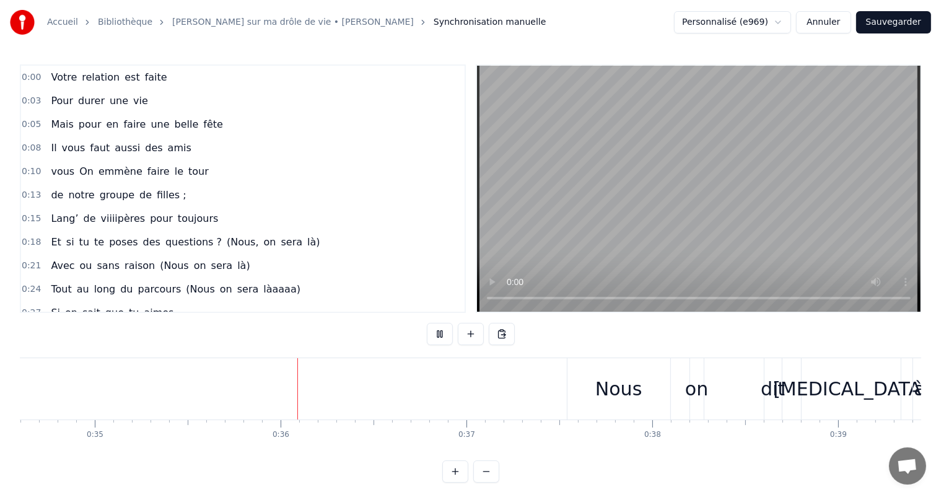
scroll to position [0, 6530]
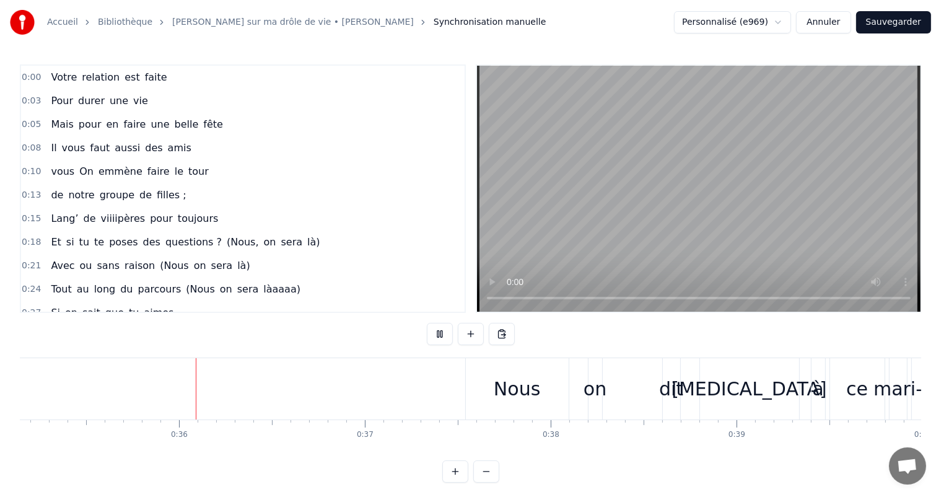
click at [443, 337] on button at bounding box center [440, 334] width 26 height 22
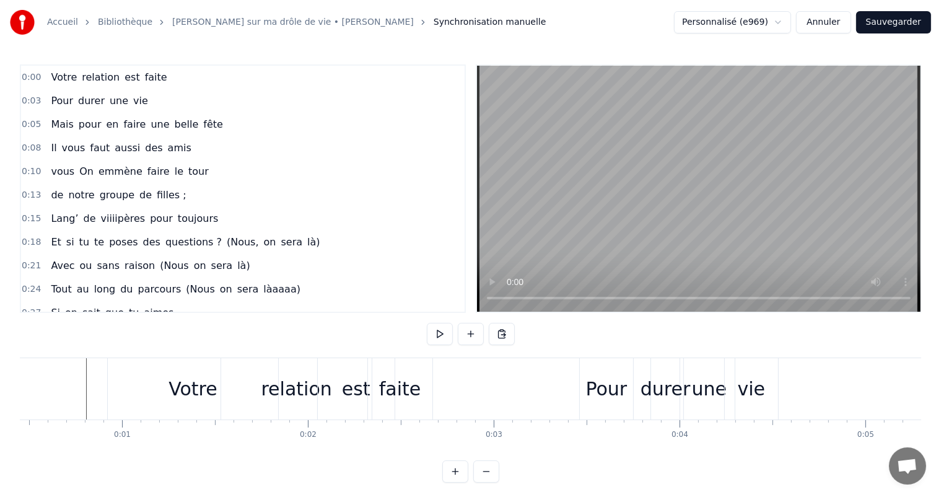
scroll to position [0, 67]
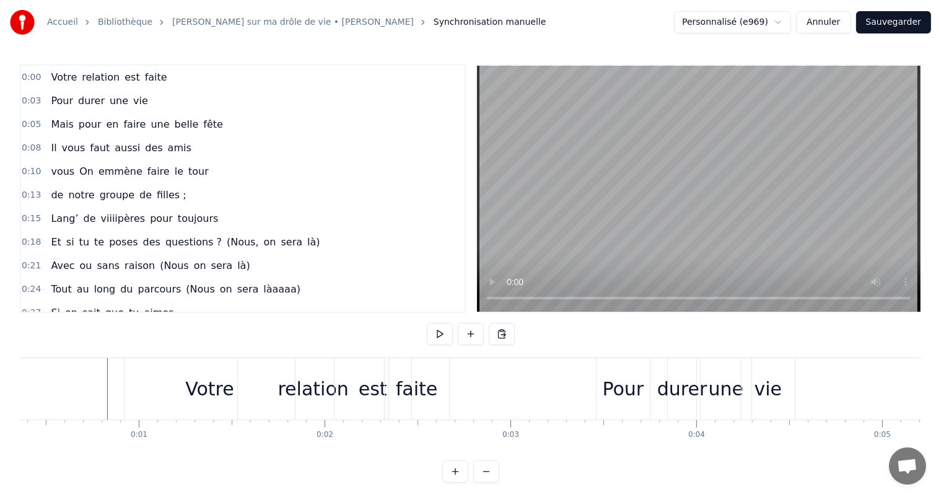
click at [886, 20] on button "Sauvegarder" at bounding box center [893, 22] width 75 height 22
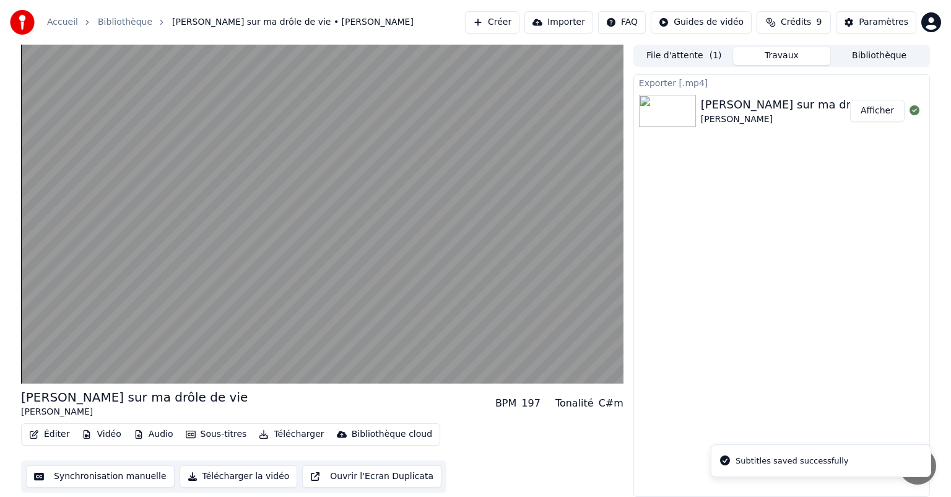
click at [668, 46] on div "File d'attente ( 1 ) Travaux Bibliothèque" at bounding box center [782, 56] width 297 height 22
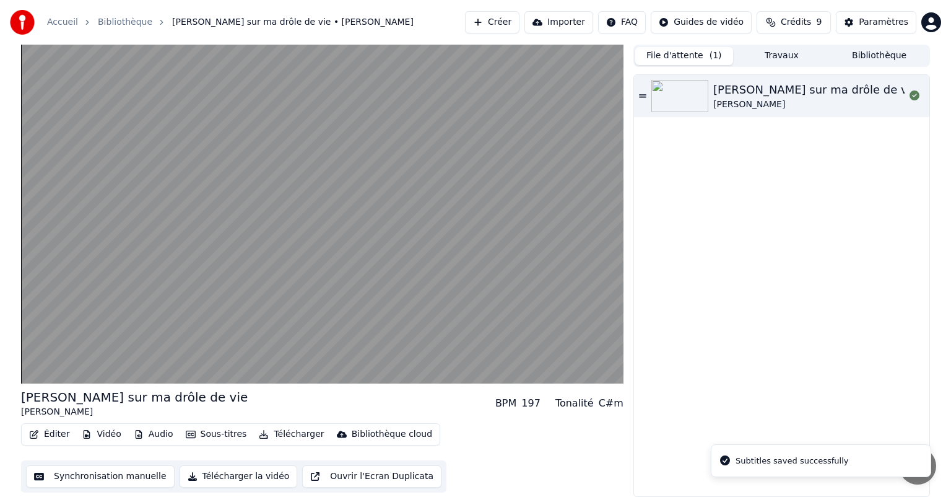
click at [676, 57] on button "File d'attente ( 1 )" at bounding box center [685, 56] width 98 height 18
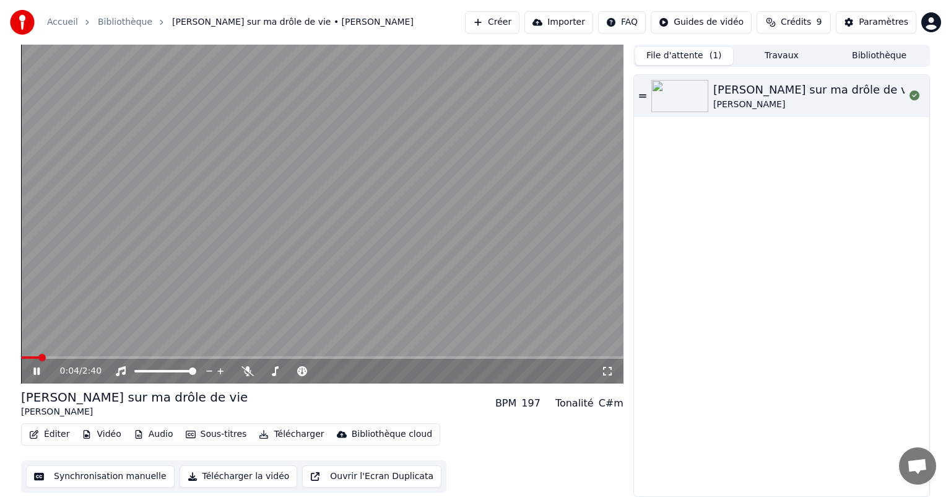
click at [32, 369] on icon at bounding box center [45, 371] width 29 height 10
click at [137, 473] on button "Synchronisation manuelle" at bounding box center [100, 476] width 149 height 22
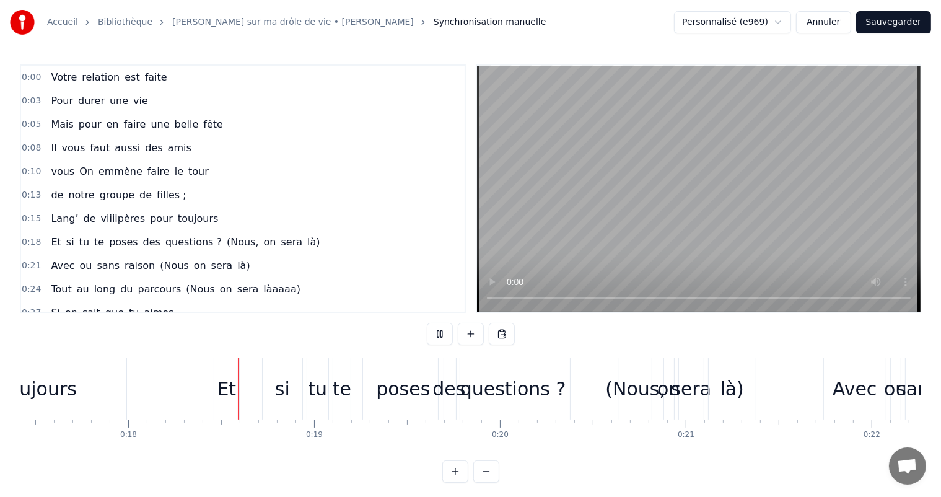
scroll to position [0, 3243]
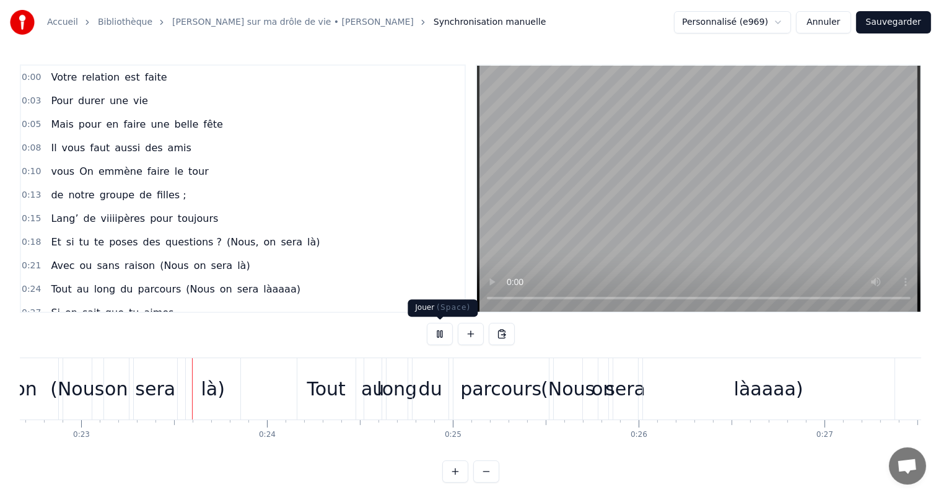
click at [445, 331] on button at bounding box center [440, 334] width 26 height 22
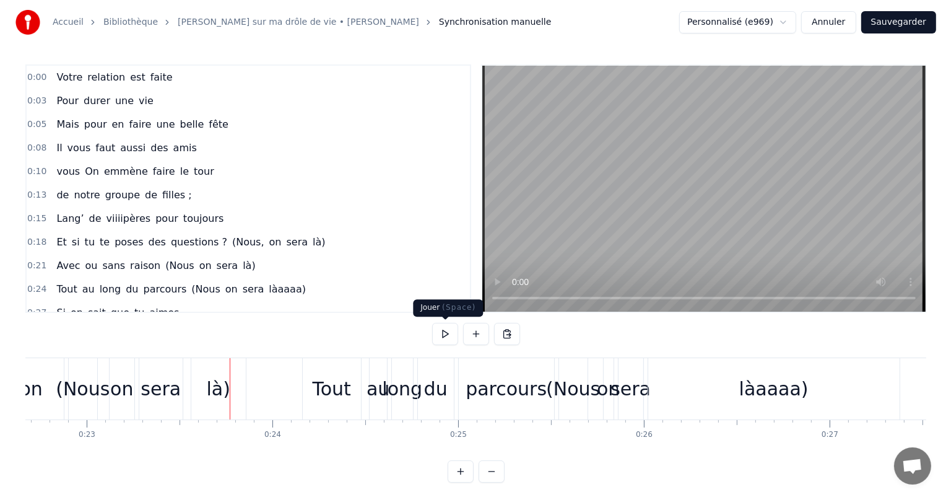
scroll to position [0, 4221]
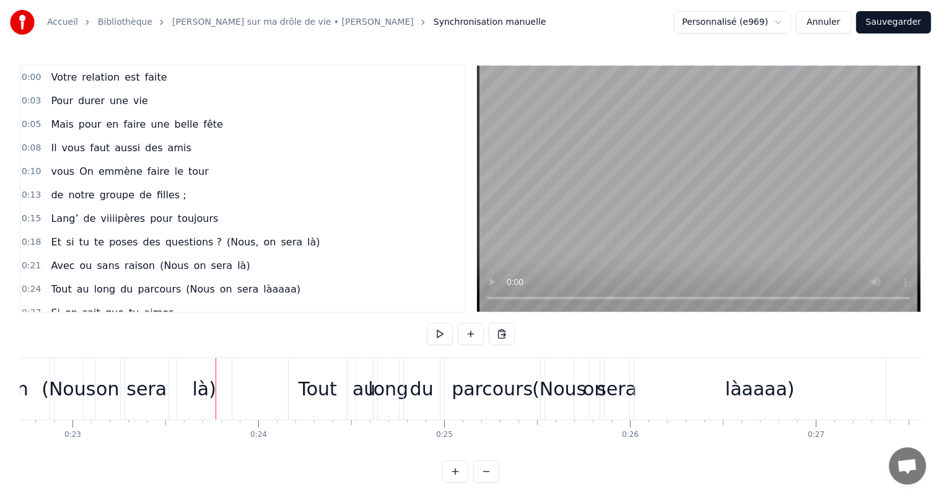
click at [915, 24] on button "Sauvegarder" at bounding box center [893, 22] width 75 height 22
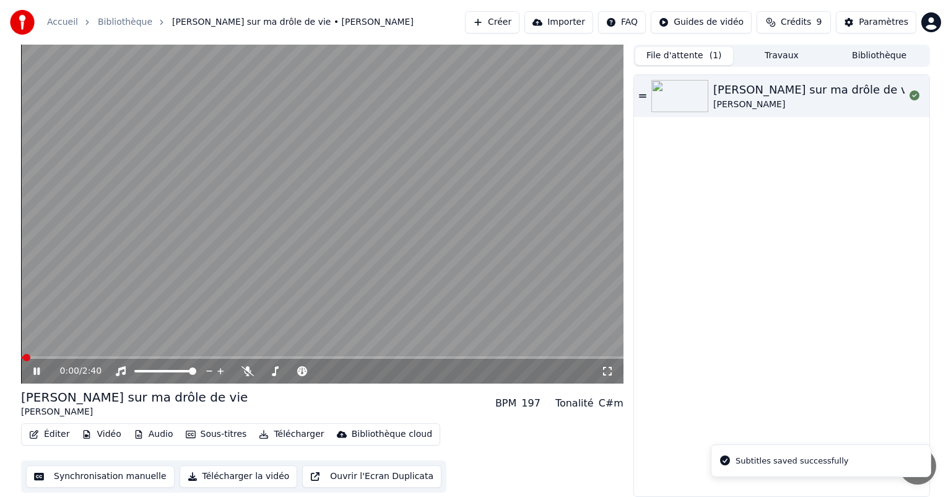
click at [42, 374] on icon at bounding box center [45, 371] width 29 height 10
click at [45, 438] on button "Éditer" at bounding box center [49, 434] width 50 height 17
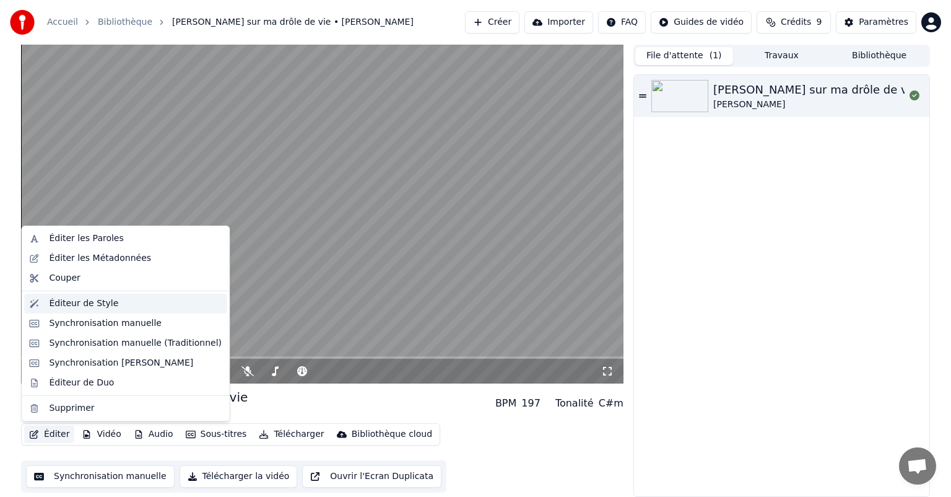
click at [107, 300] on div "Éditeur de Style" at bounding box center [83, 303] width 69 height 12
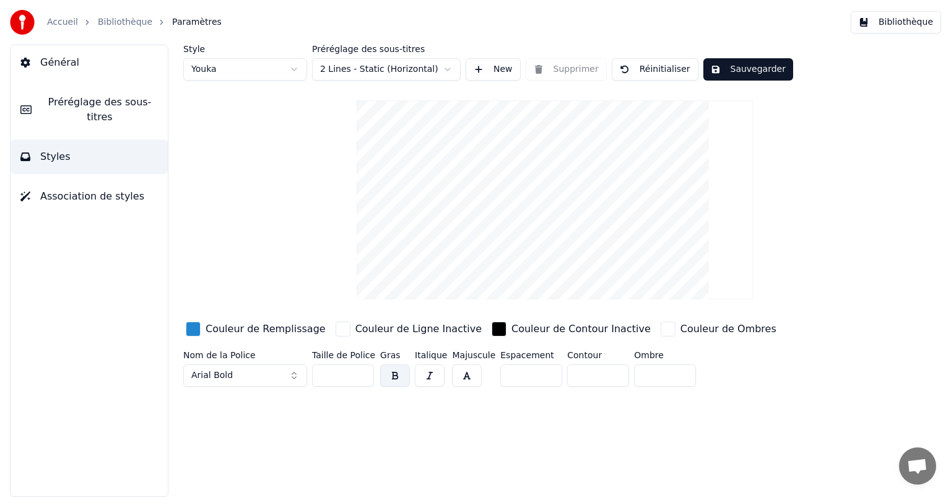
click at [41, 103] on span "Préréglage des sous-titres" at bounding box center [99, 110] width 116 height 30
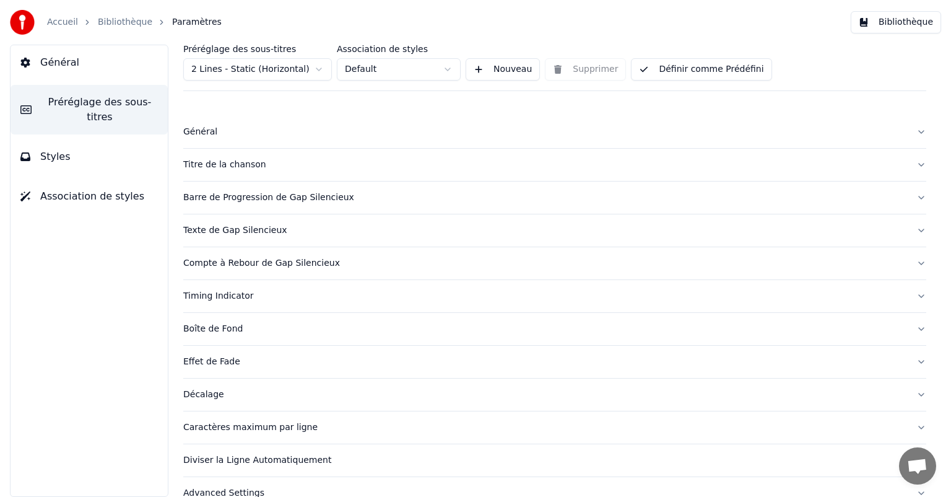
click at [228, 163] on div "Titre de la chanson" at bounding box center [544, 165] width 723 height 12
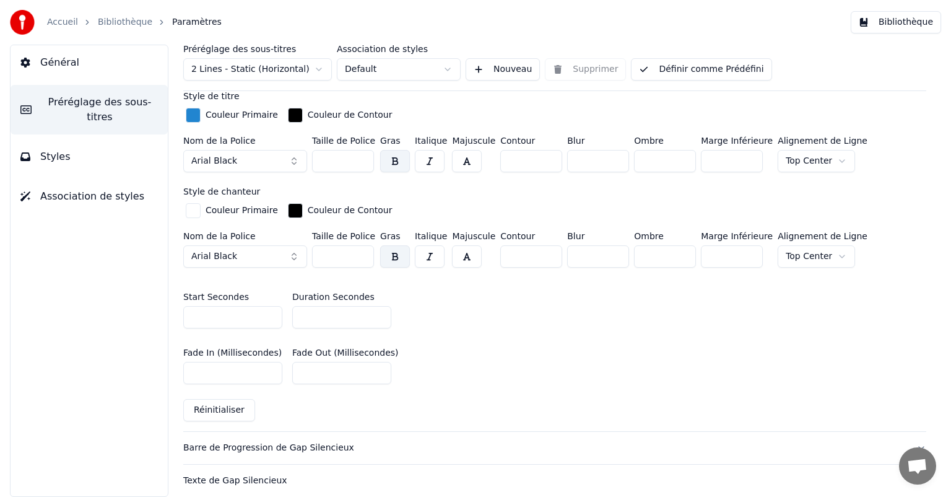
scroll to position [496, 0]
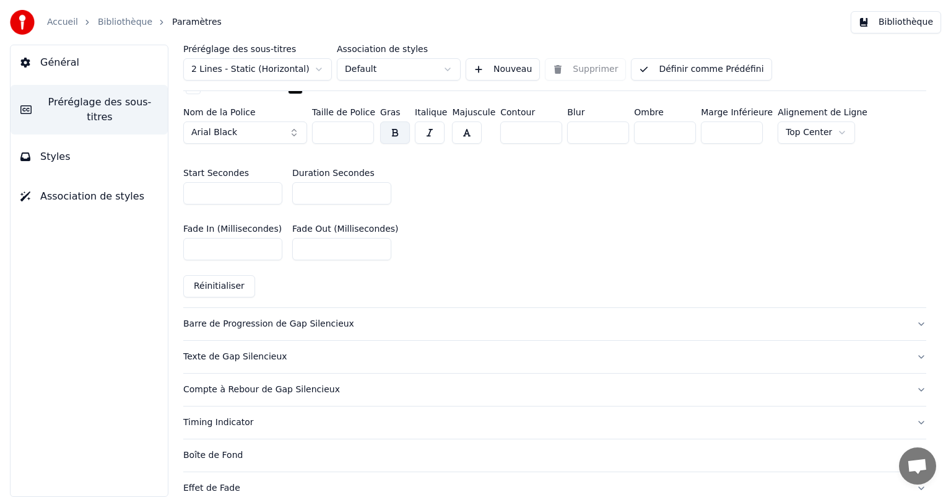
click at [391, 323] on div "Barre de Progression de Gap Silencieux" at bounding box center [544, 324] width 723 height 12
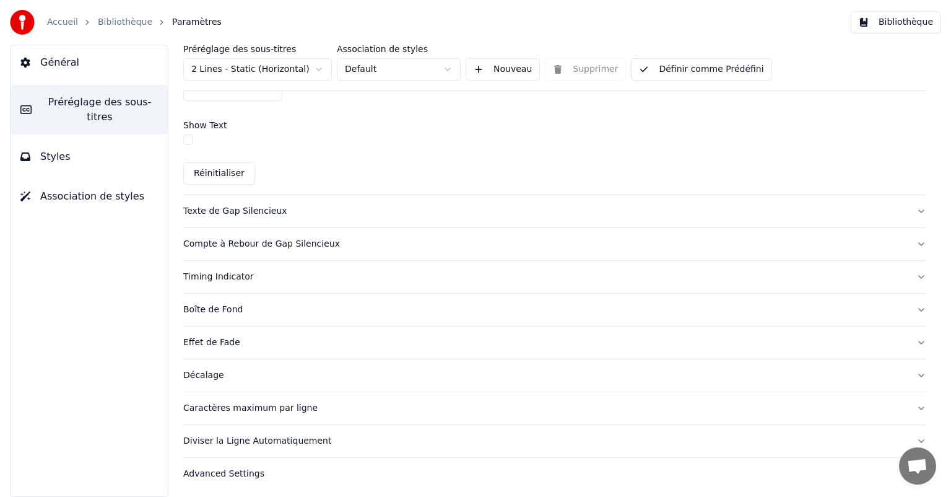
scroll to position [756, 0]
click at [269, 341] on div "Effet de Fade" at bounding box center [544, 342] width 723 height 12
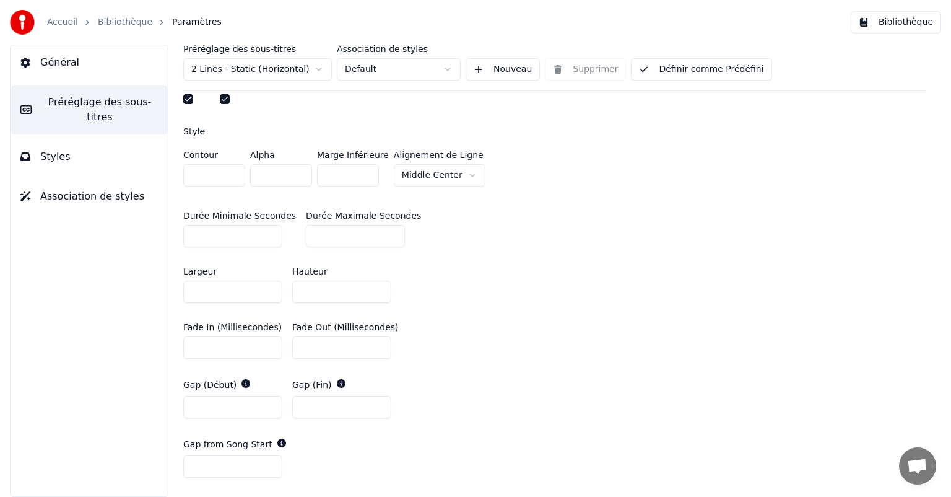
scroll to position [211, 0]
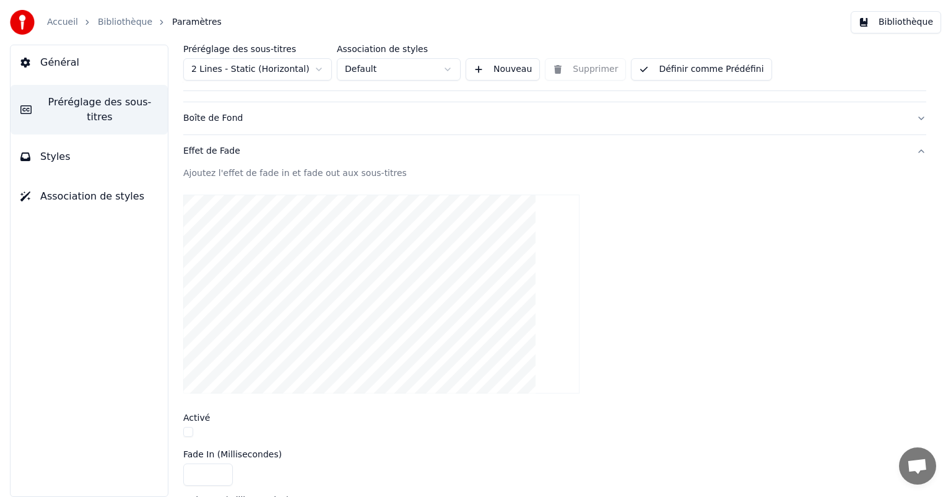
click at [193, 427] on div at bounding box center [554, 433] width 743 height 13
click at [186, 430] on button "button" at bounding box center [188, 432] width 10 height 10
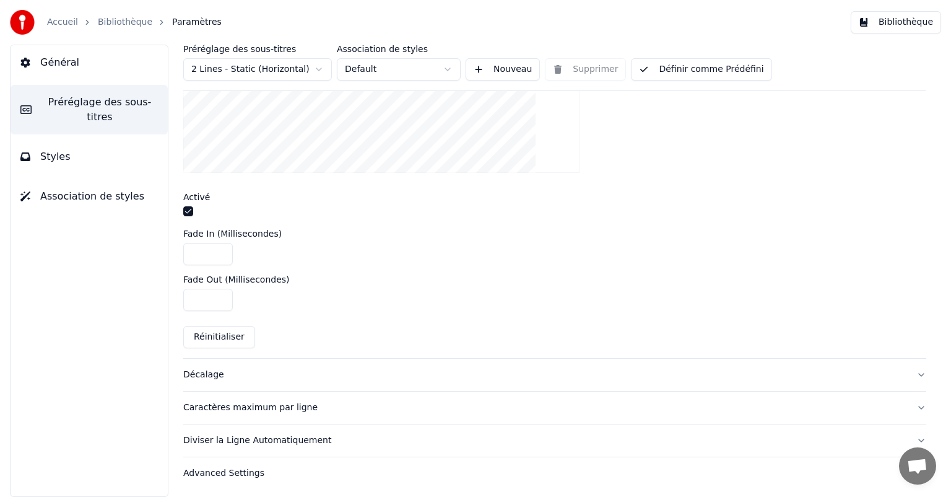
scroll to position [369, 0]
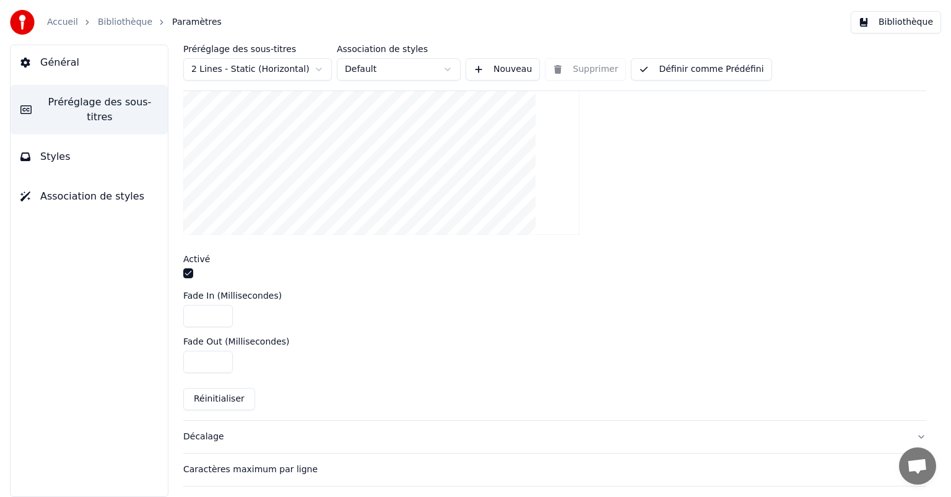
click at [203, 365] on input "***" at bounding box center [208, 362] width 50 height 22
type input "****"
click at [315, 364] on div "****" at bounding box center [554, 362] width 743 height 22
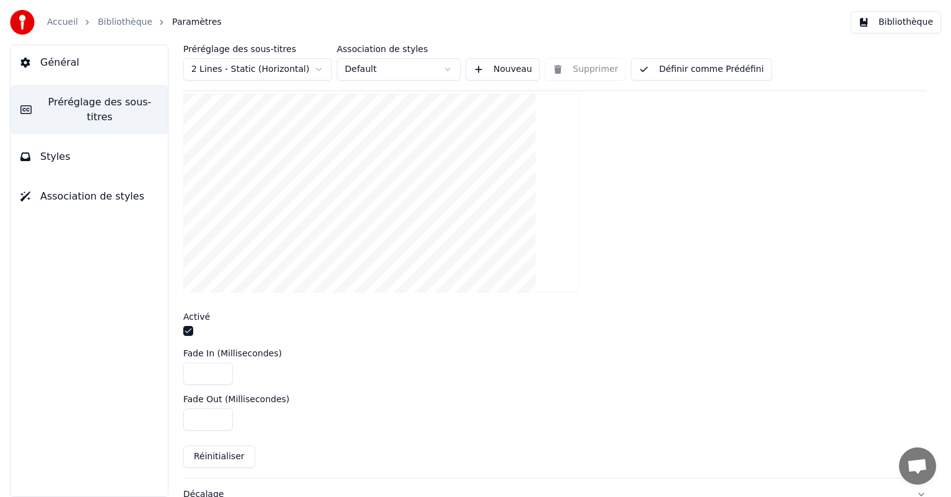
scroll to position [245, 0]
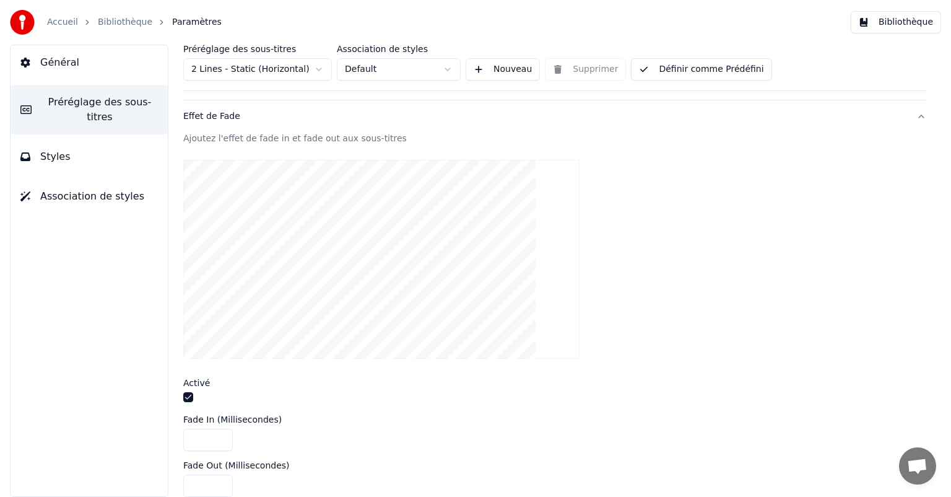
click at [198, 444] on input "****" at bounding box center [208, 440] width 50 height 22
type input "****"
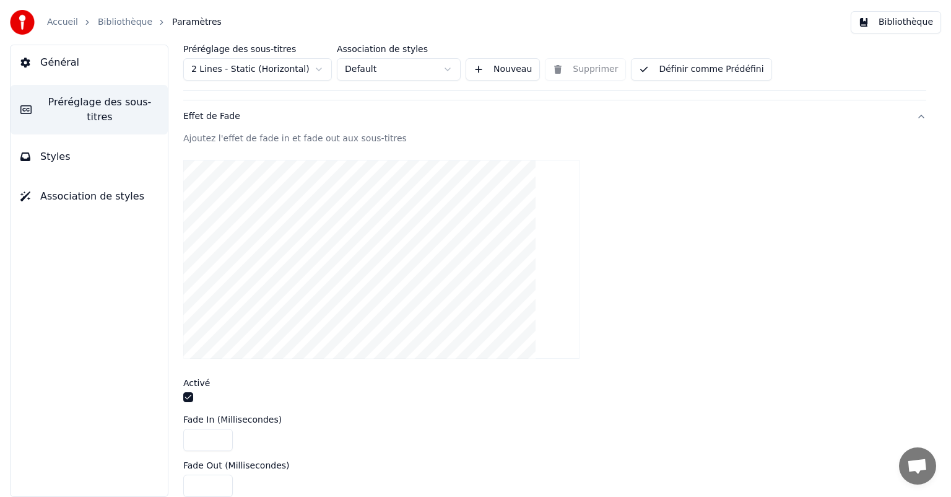
click at [462, 431] on div "****" at bounding box center [554, 440] width 743 height 22
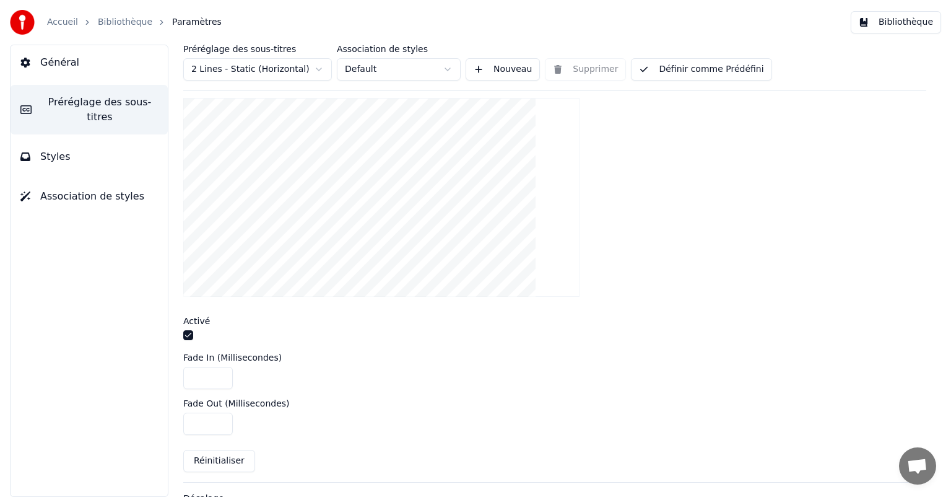
click at [199, 422] on input "****" at bounding box center [208, 424] width 50 height 22
type input "***"
click at [198, 377] on input "****" at bounding box center [208, 378] width 50 height 22
type input "****"
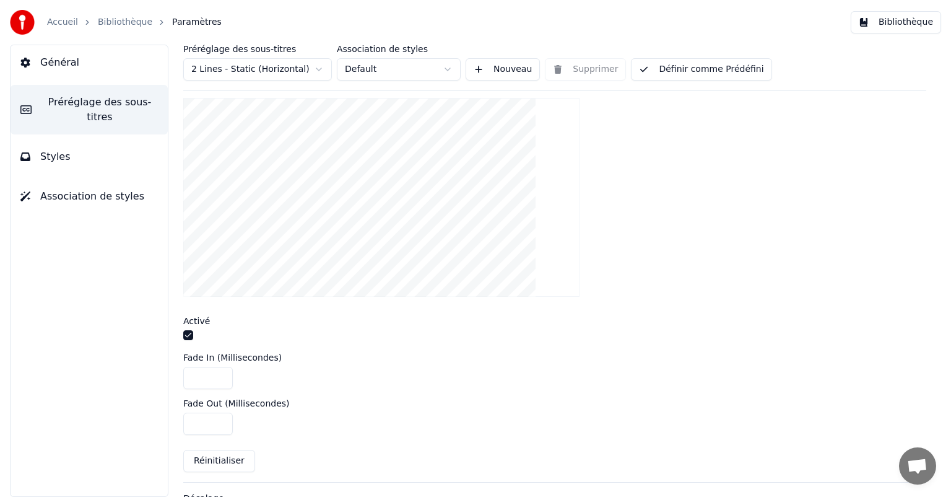
click at [334, 376] on div "****" at bounding box center [554, 378] width 743 height 22
click at [189, 330] on button "button" at bounding box center [188, 335] width 10 height 10
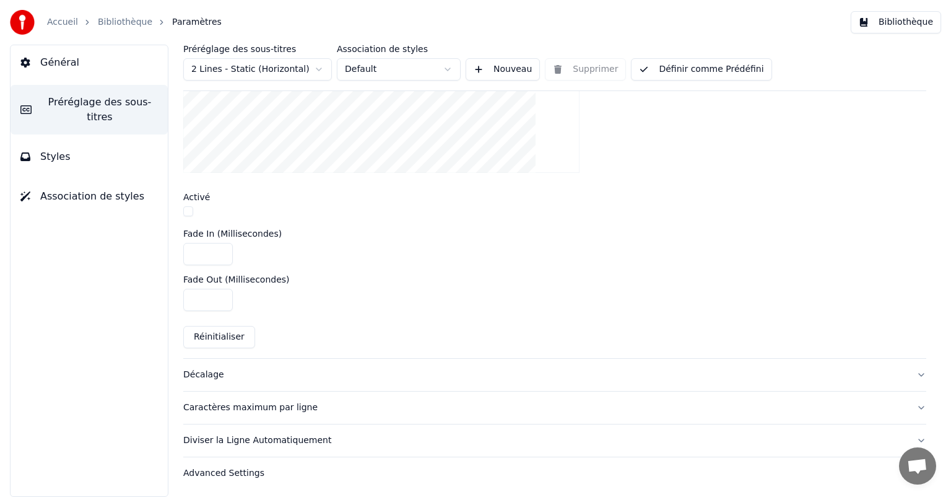
click at [320, 369] on div "Décalage" at bounding box center [544, 375] width 723 height 12
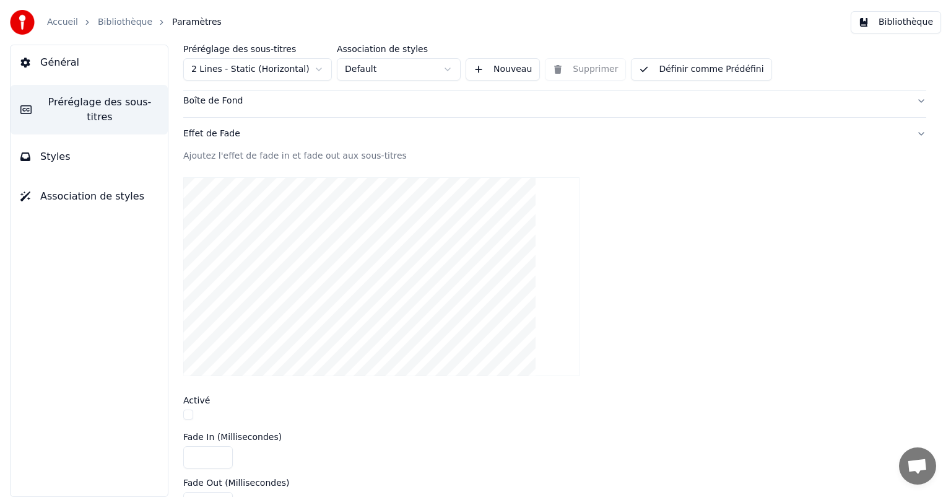
scroll to position [167, 0]
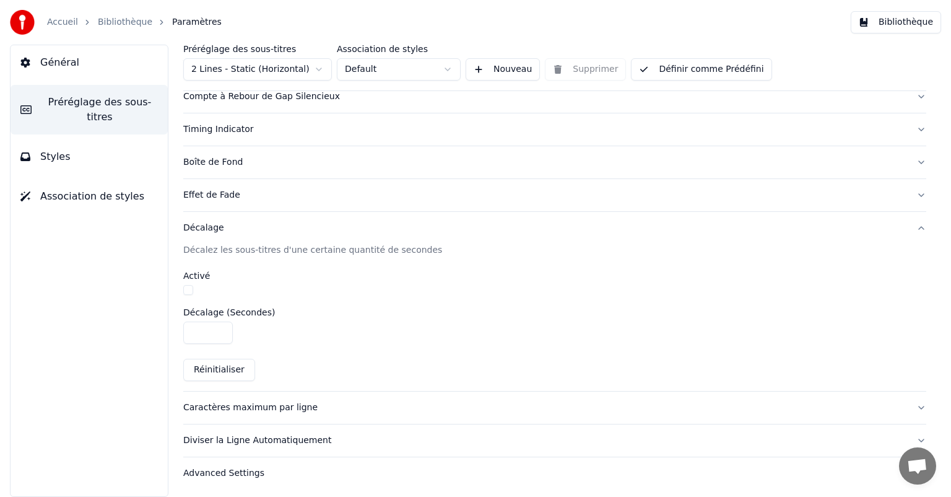
click at [297, 411] on div "Caractères maximum par ligne" at bounding box center [544, 407] width 723 height 12
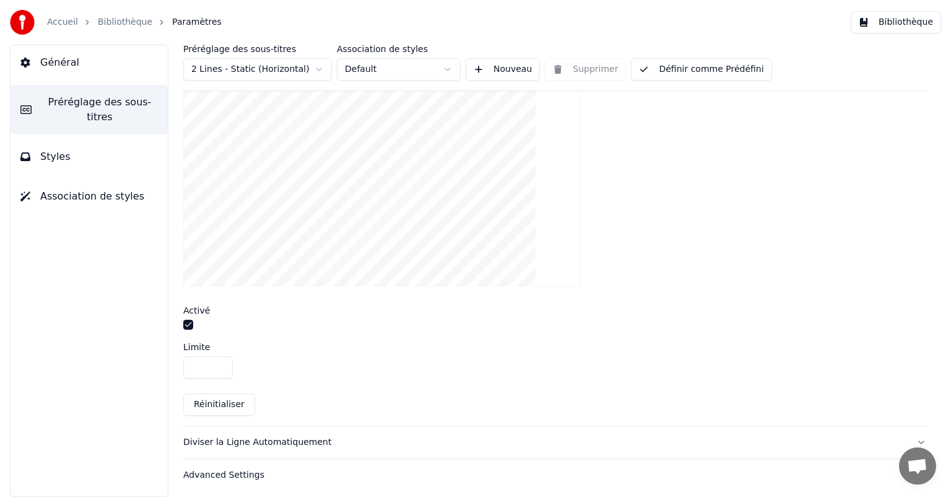
scroll to position [385, 0]
click at [270, 438] on div "Diviser la Ligne Automatiquement" at bounding box center [544, 440] width 723 height 12
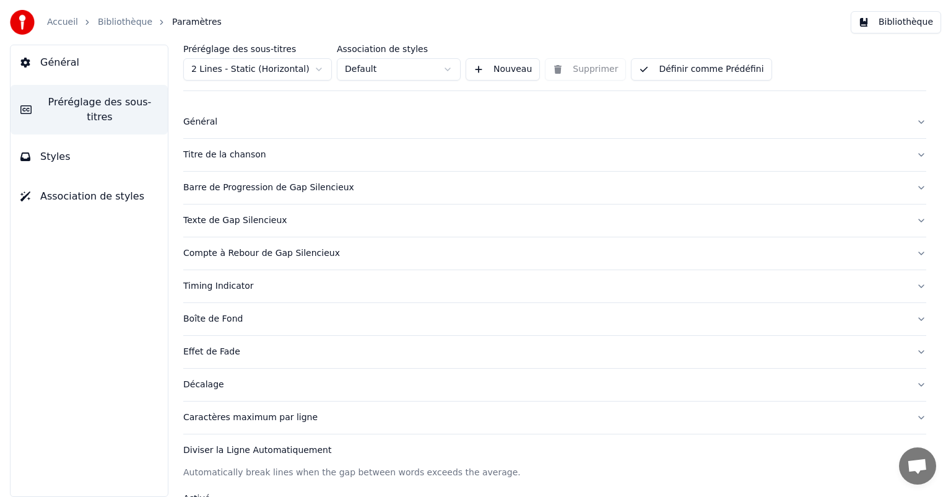
scroll to position [0, 0]
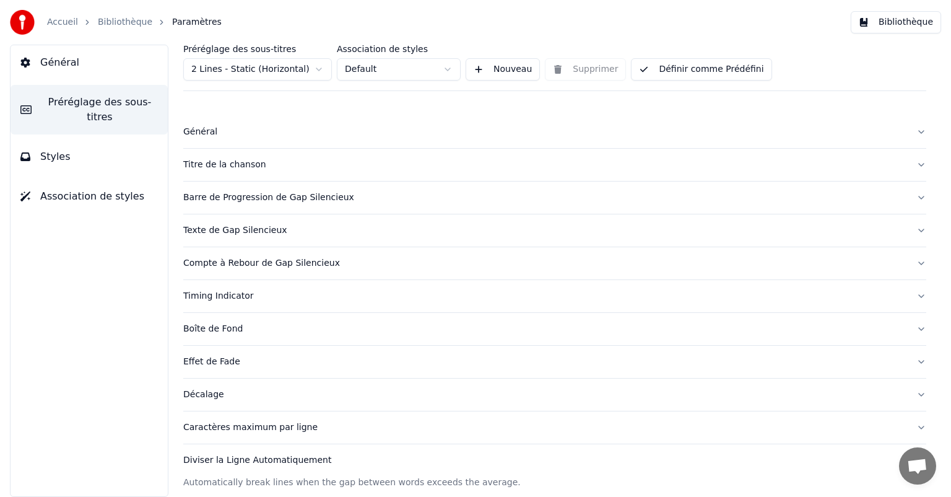
click at [245, 203] on button "Barre de Progression de Gap Silencieux" at bounding box center [554, 197] width 743 height 32
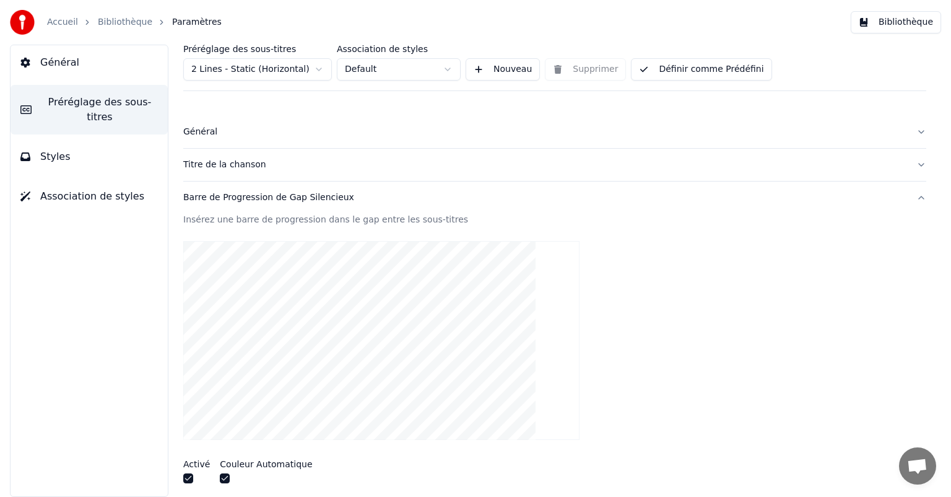
click at [308, 170] on div "Titre de la chanson" at bounding box center [544, 165] width 723 height 12
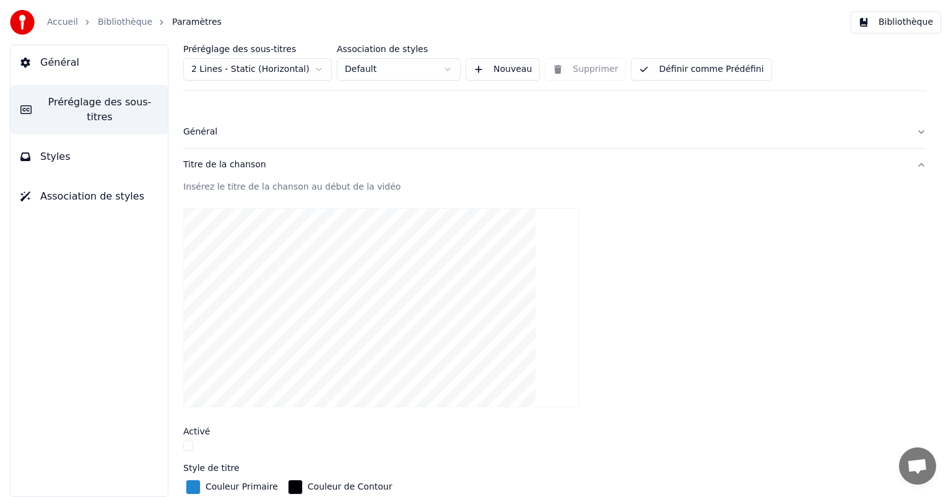
click at [308, 170] on div "Titre de la chanson" at bounding box center [544, 165] width 723 height 12
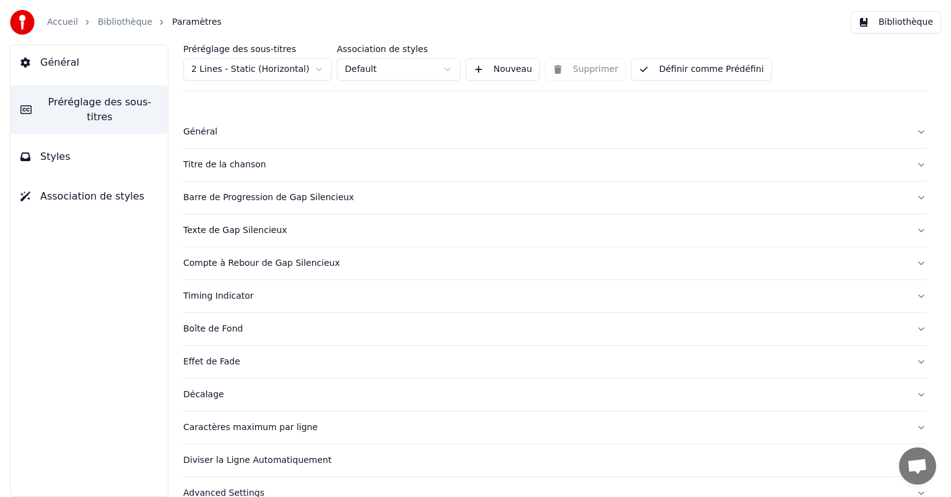
click at [297, 146] on button "Général" at bounding box center [554, 132] width 743 height 32
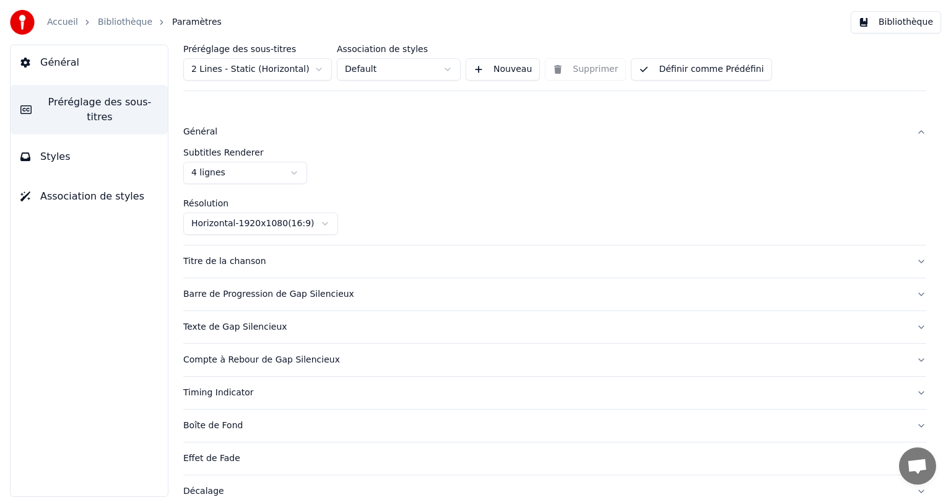
click at [297, 146] on button "Général" at bounding box center [554, 132] width 743 height 32
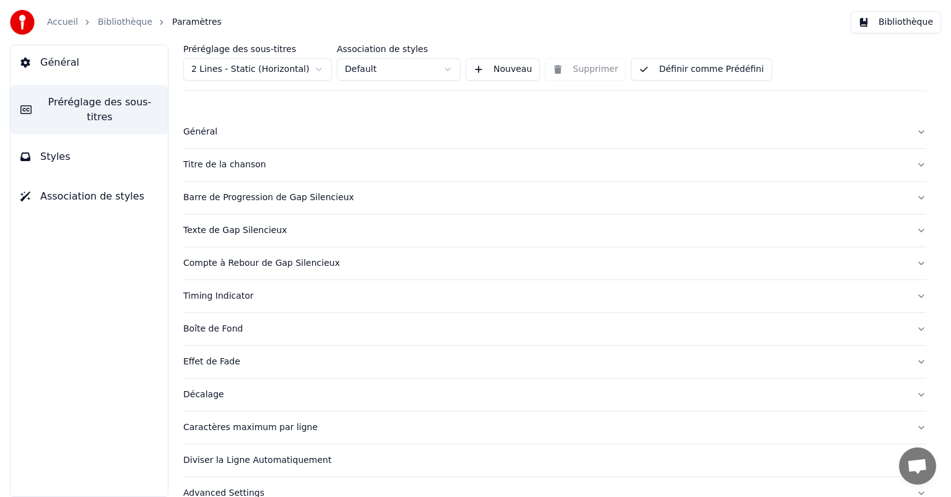
click at [116, 27] on link "Bibliothèque" at bounding box center [125, 22] width 55 height 12
